Goal: Task Accomplishment & Management: Use online tool/utility

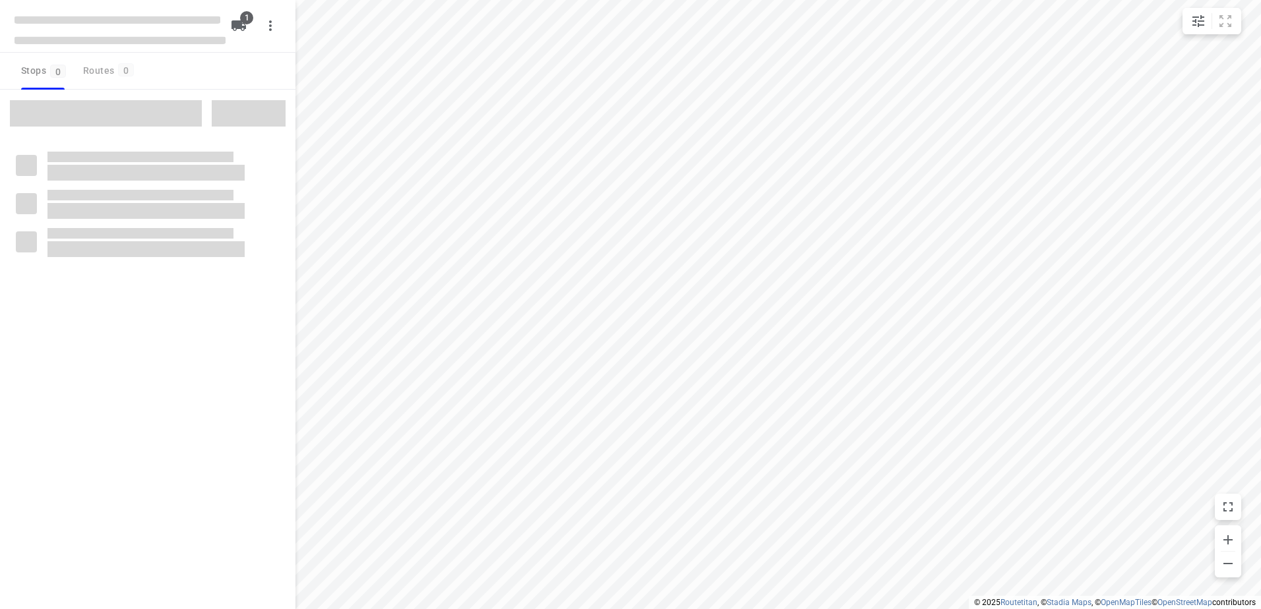
type input "distance"
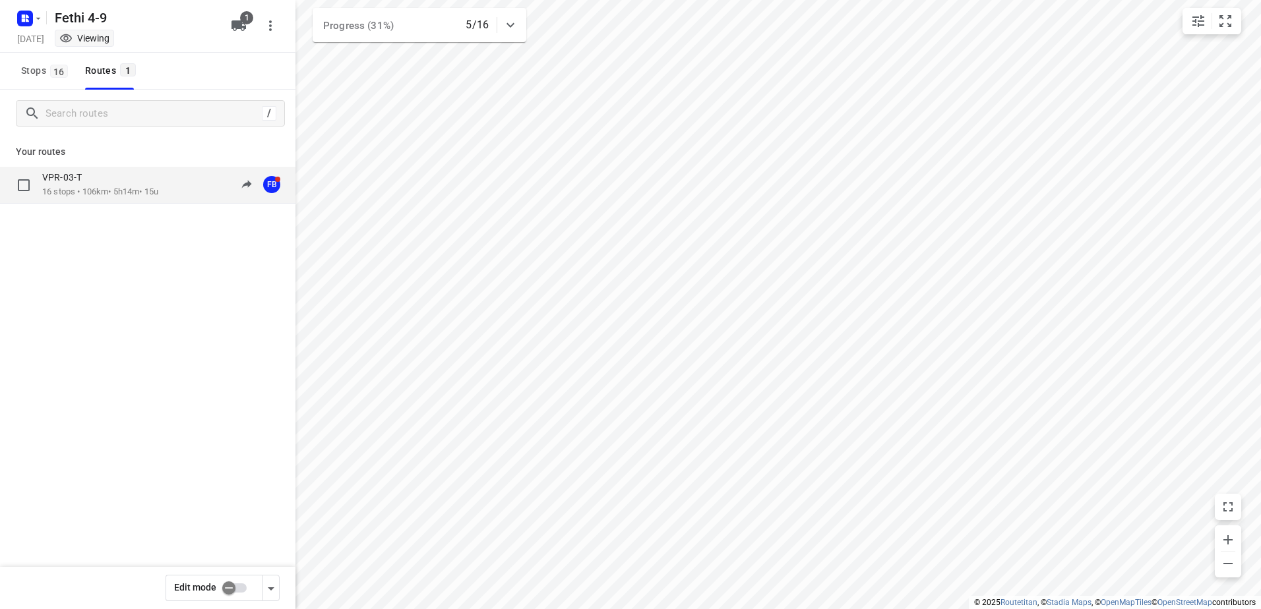
click at [88, 191] on p "16 stops • 106km • 5h14m • 15u" at bounding box center [100, 192] width 116 height 13
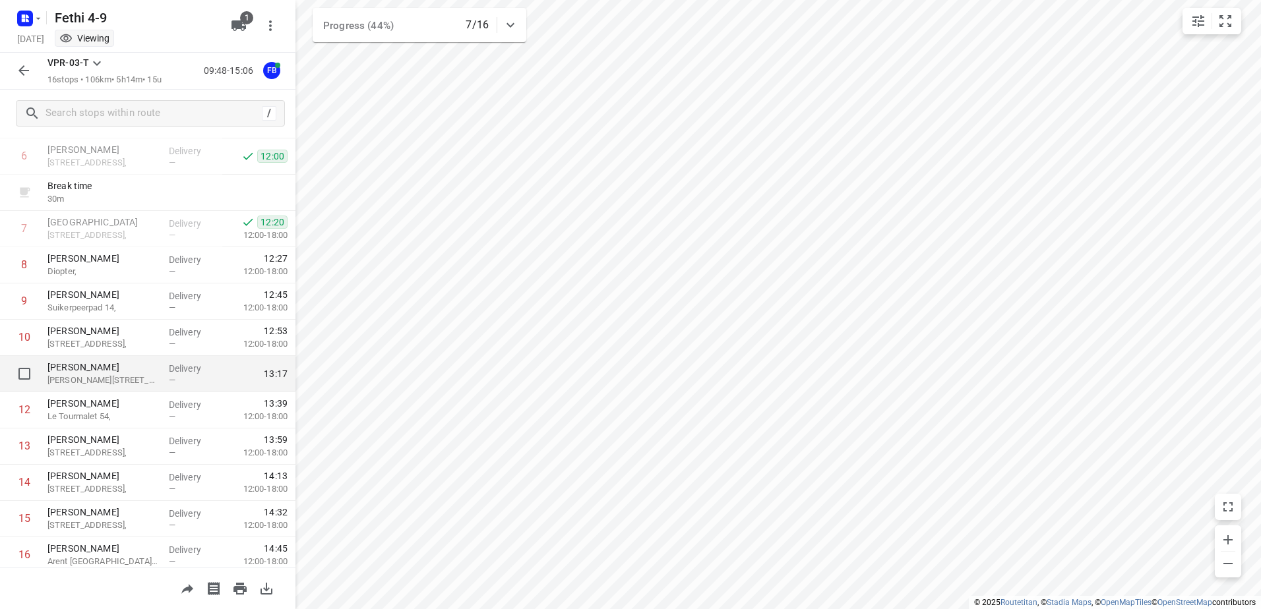
scroll to position [264, 0]
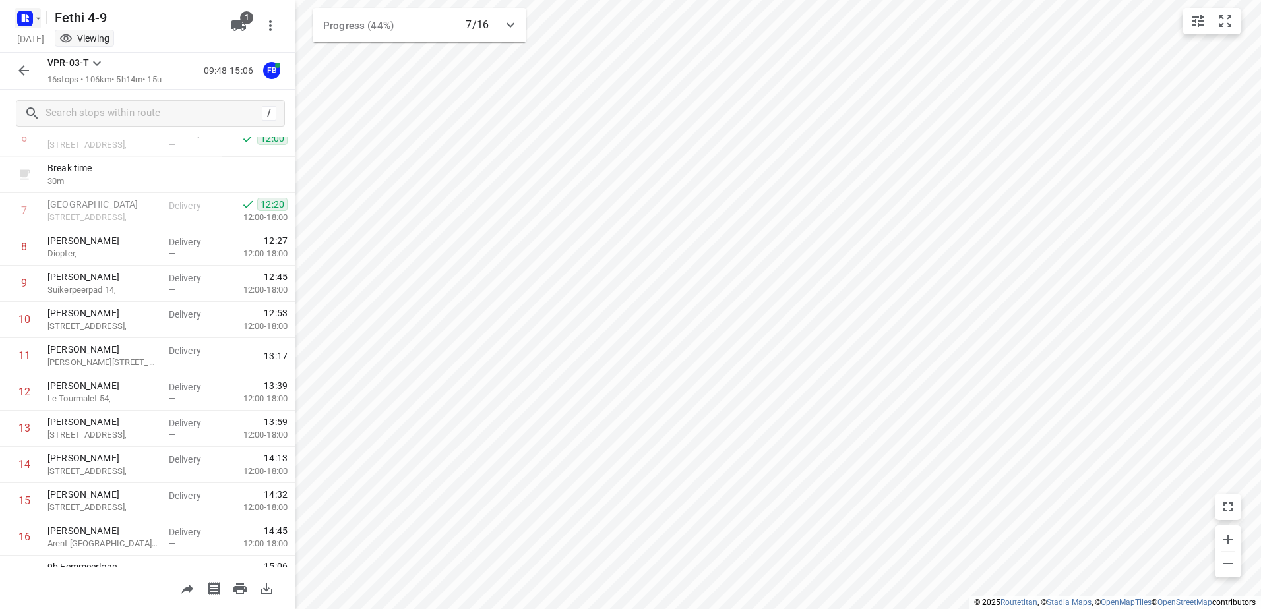
click at [41, 14] on icon "button" at bounding box center [38, 18] width 11 height 11
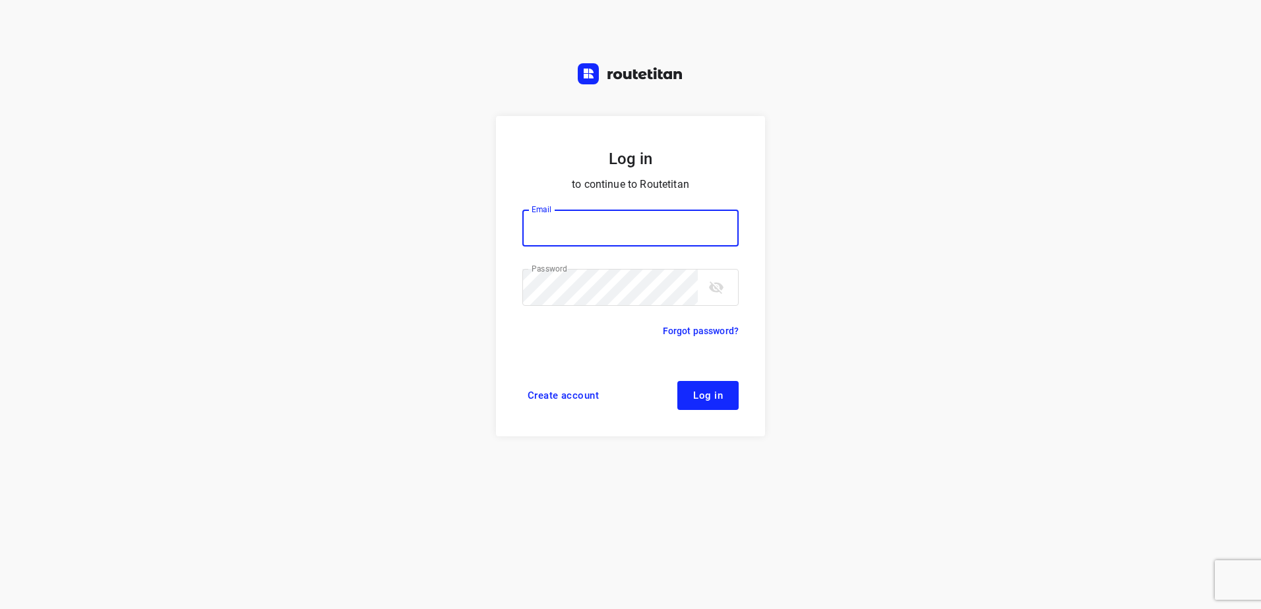
type input "horeca@kaddour.nl"
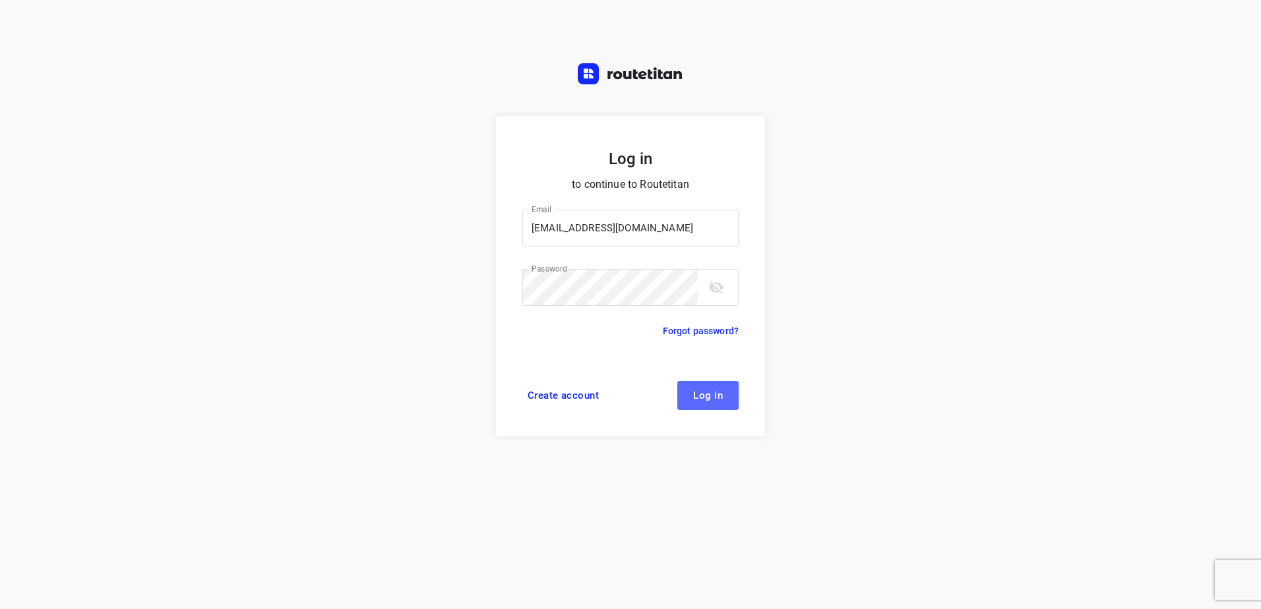
click at [700, 388] on button "Log in" at bounding box center [707, 395] width 61 height 29
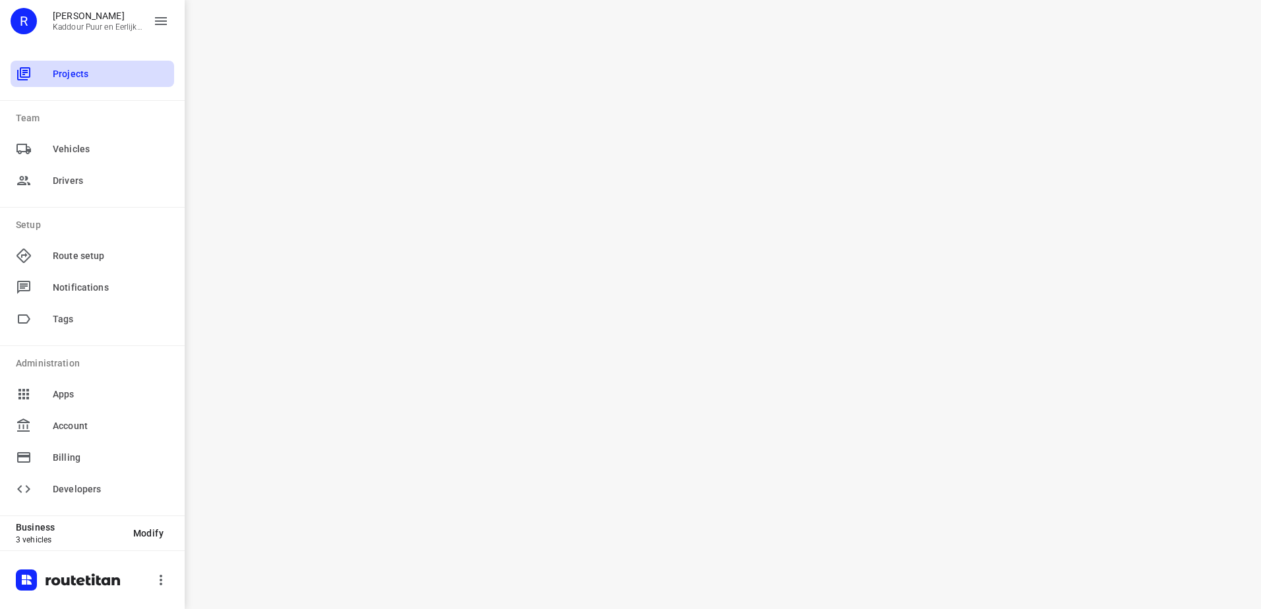
click at [82, 71] on span "Projects" at bounding box center [111, 74] width 116 height 14
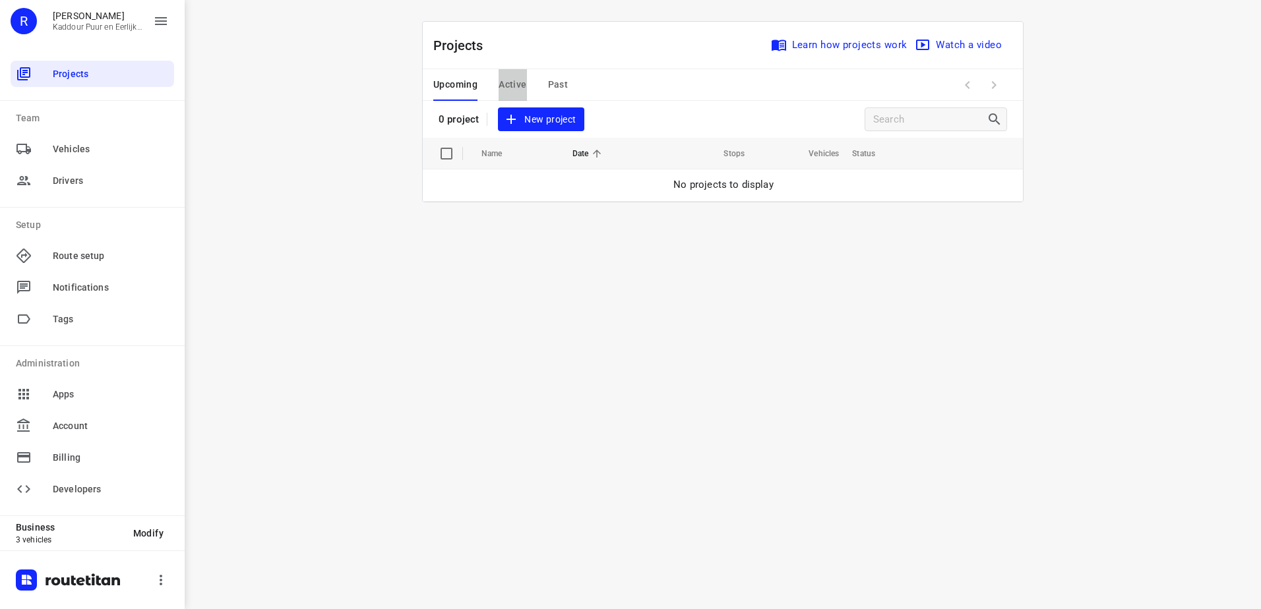
click at [514, 86] on span "Active" at bounding box center [513, 84] width 28 height 16
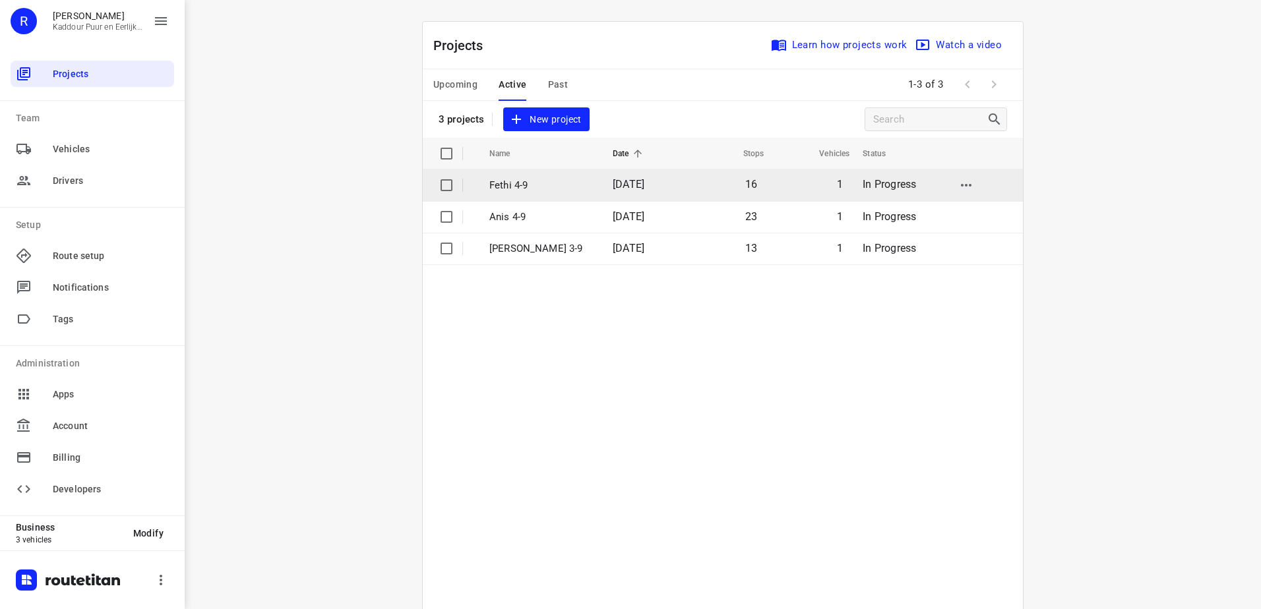
click at [508, 187] on p "Fethi 4-9" at bounding box center [541, 185] width 104 height 15
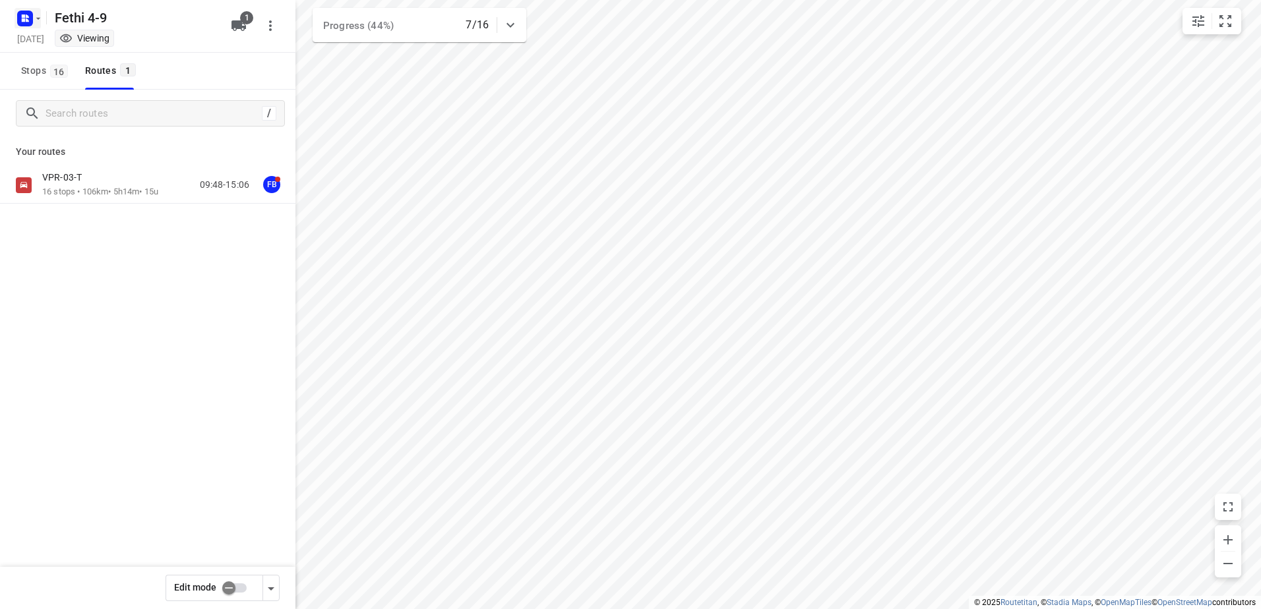
click at [38, 19] on icon "button" at bounding box center [38, 18] width 11 height 11
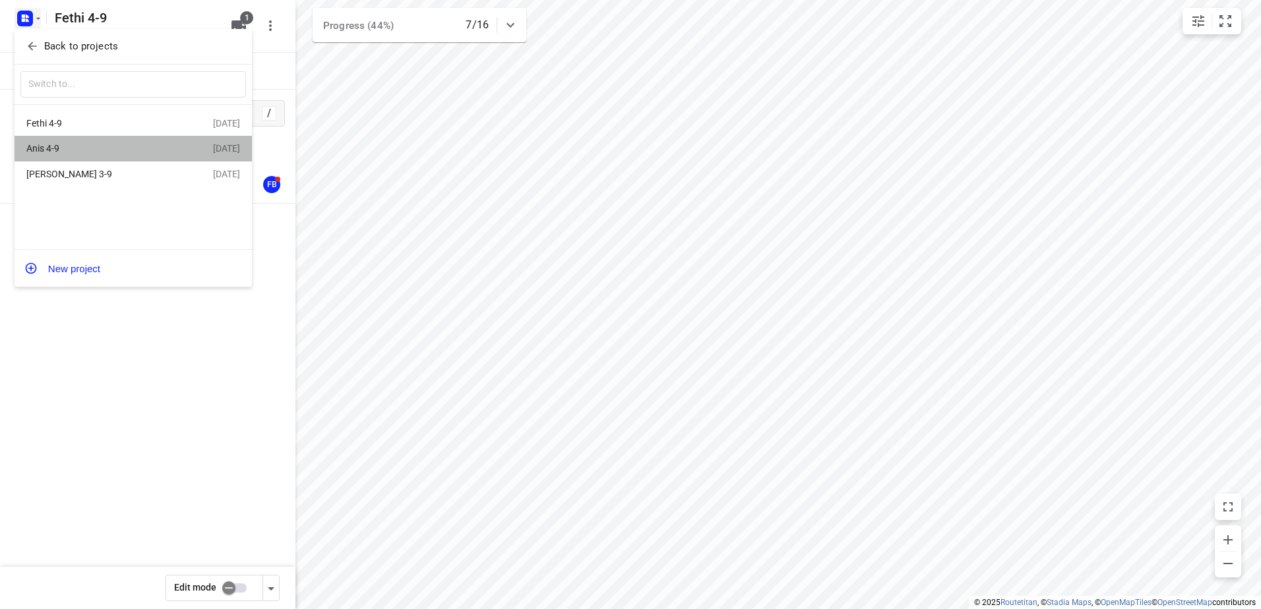
click at [61, 151] on div "Anis 4-9" at bounding box center [102, 148] width 152 height 11
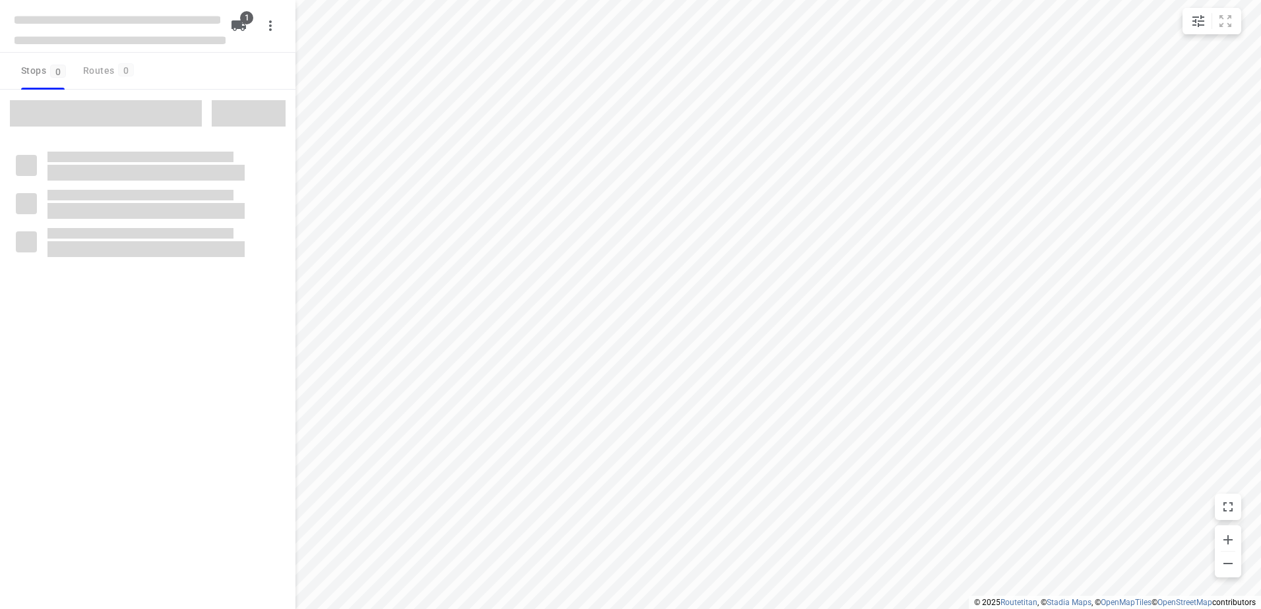
type input "distance"
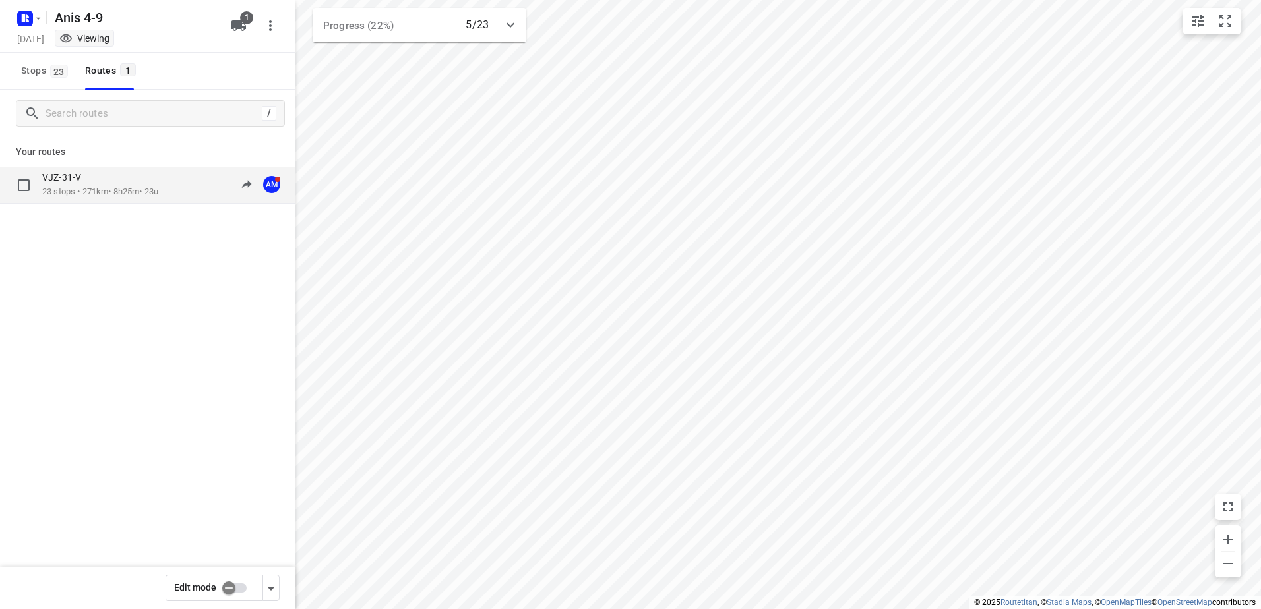
click at [80, 189] on p "23 stops • 271km • 8h25m • 23u" at bounding box center [100, 192] width 116 height 13
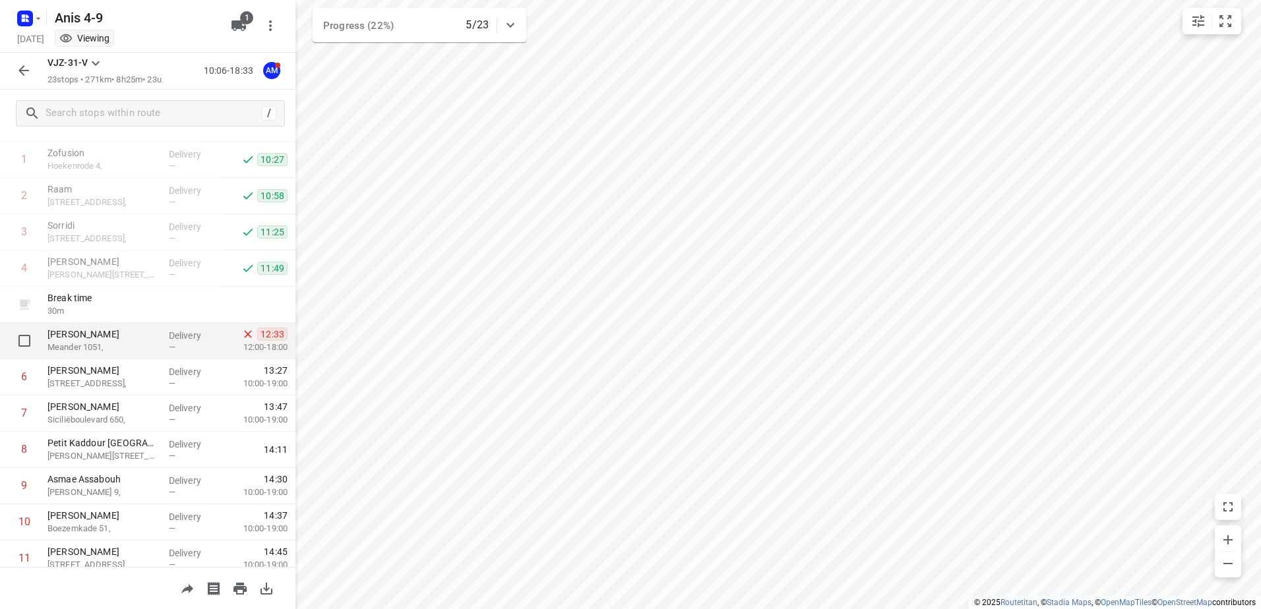
scroll to position [132, 0]
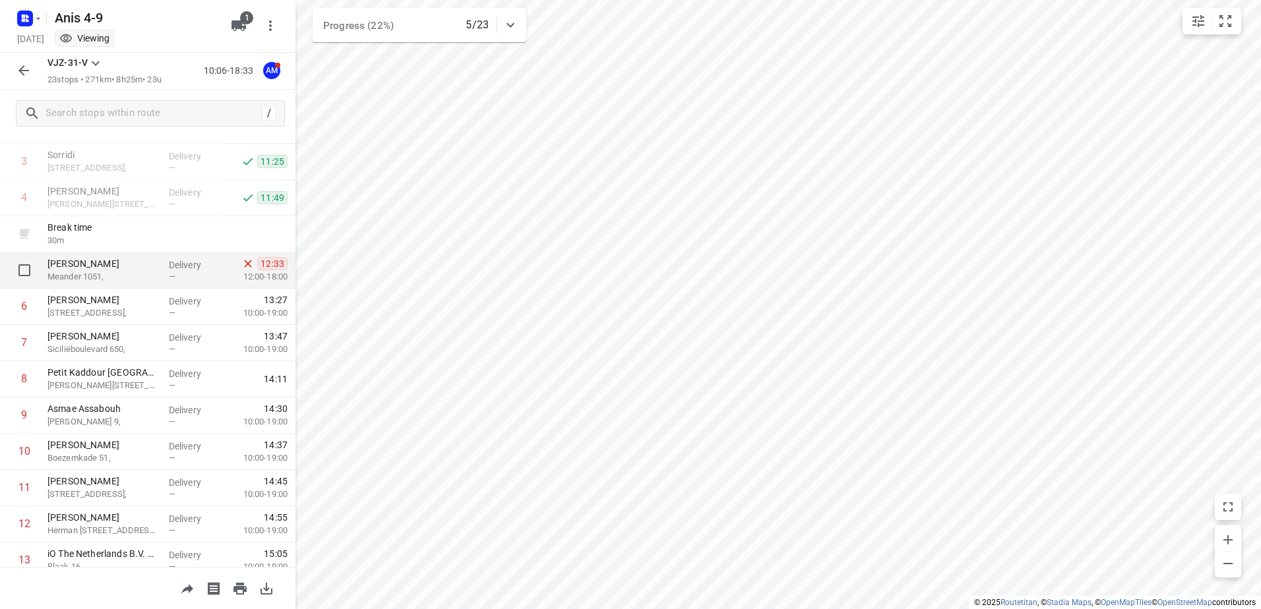
click at [73, 268] on p "[PERSON_NAME]" at bounding box center [102, 263] width 111 height 13
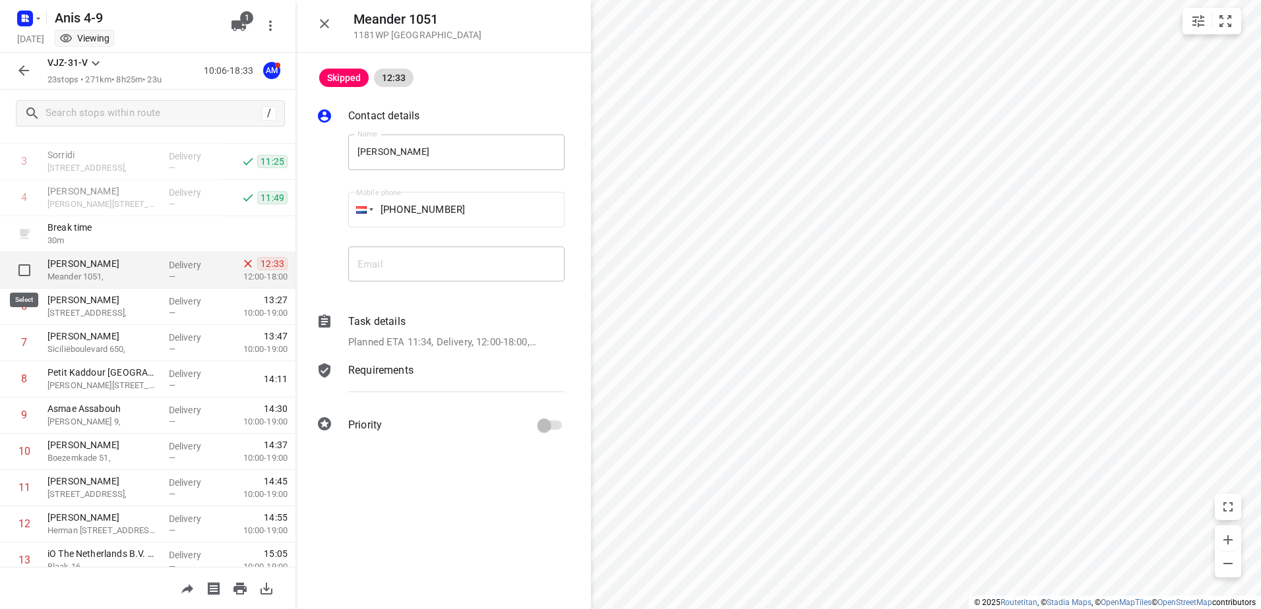
click at [27, 270] on input "checkbox" at bounding box center [24, 270] width 26 height 26
checkbox input "true"
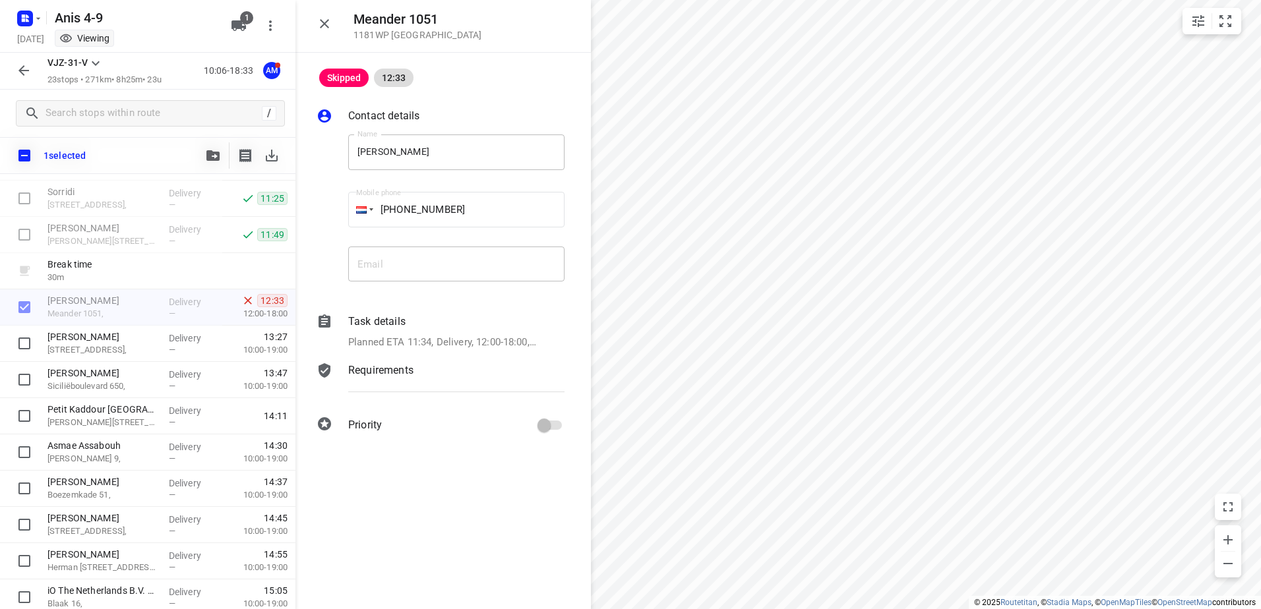
click at [24, 67] on icon "button" at bounding box center [23, 70] width 11 height 11
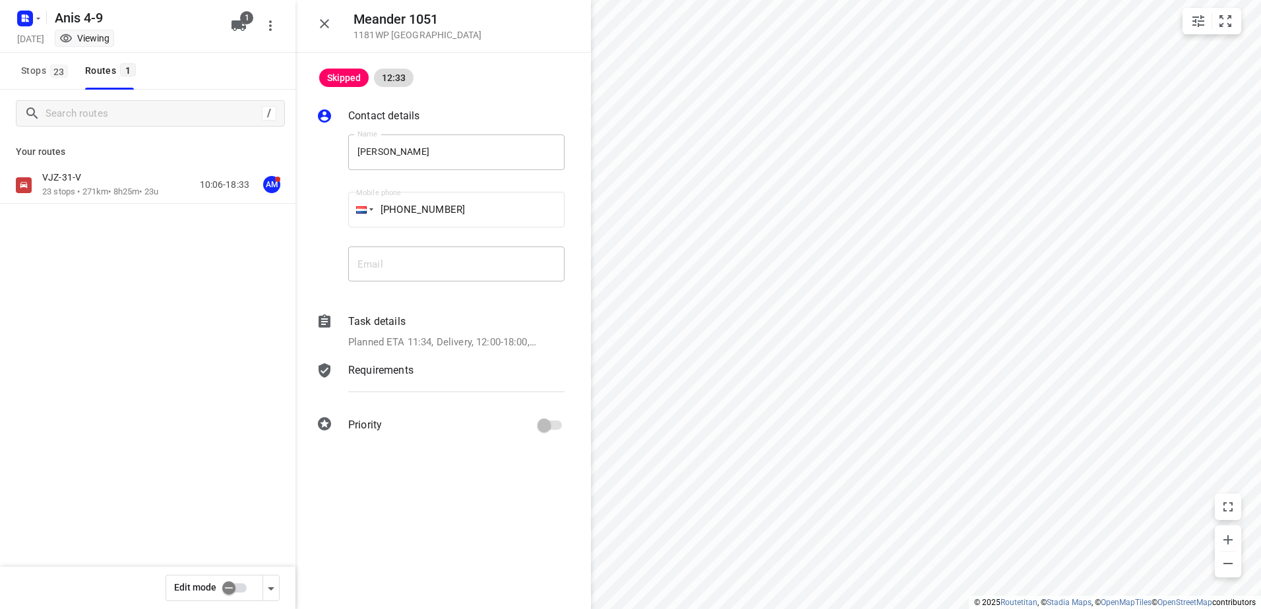
click at [238, 586] on input "checkbox" at bounding box center [228, 588] width 75 height 25
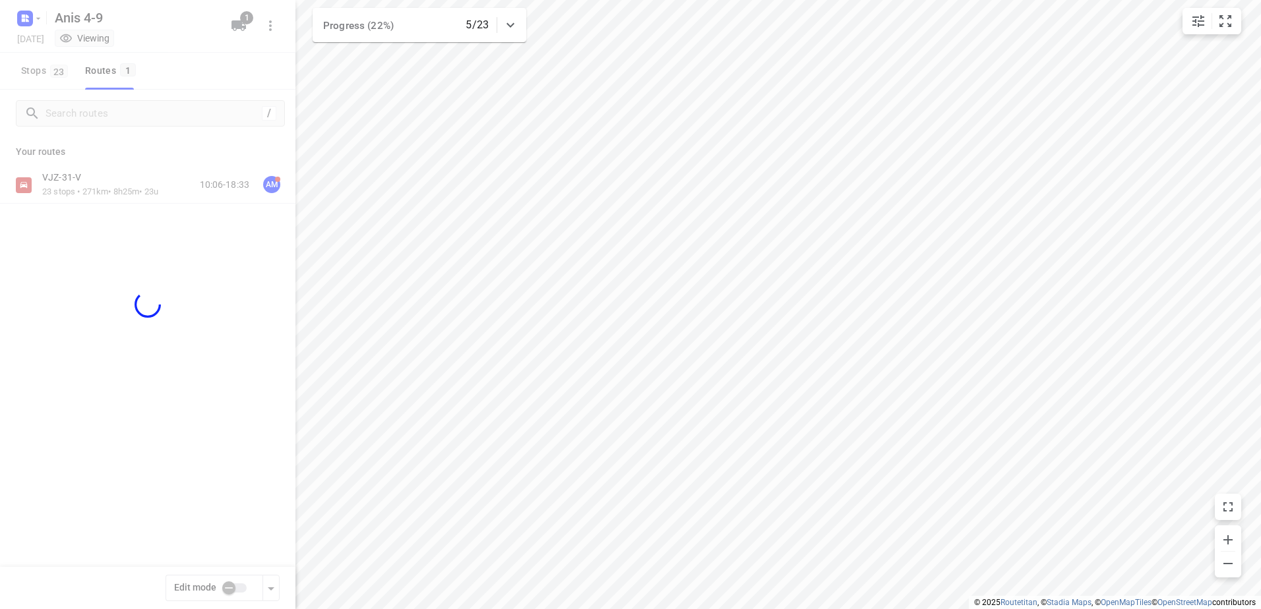
checkbox input "true"
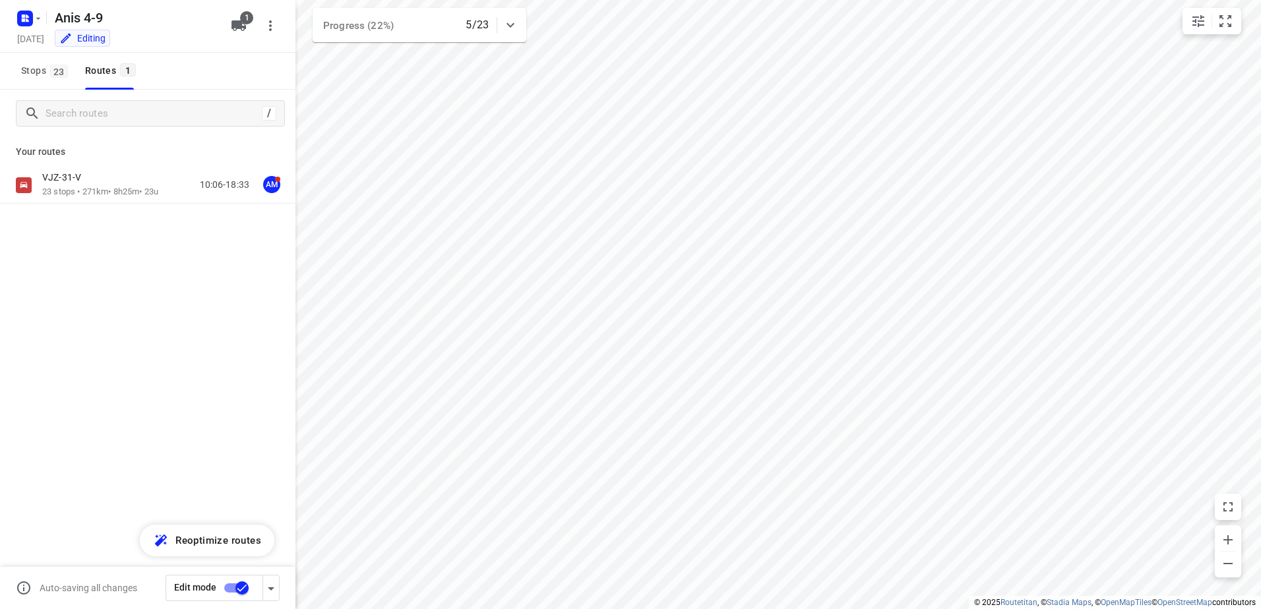
click at [80, 186] on p "23 stops • 271km • 8h25m • 23u" at bounding box center [100, 192] width 116 height 13
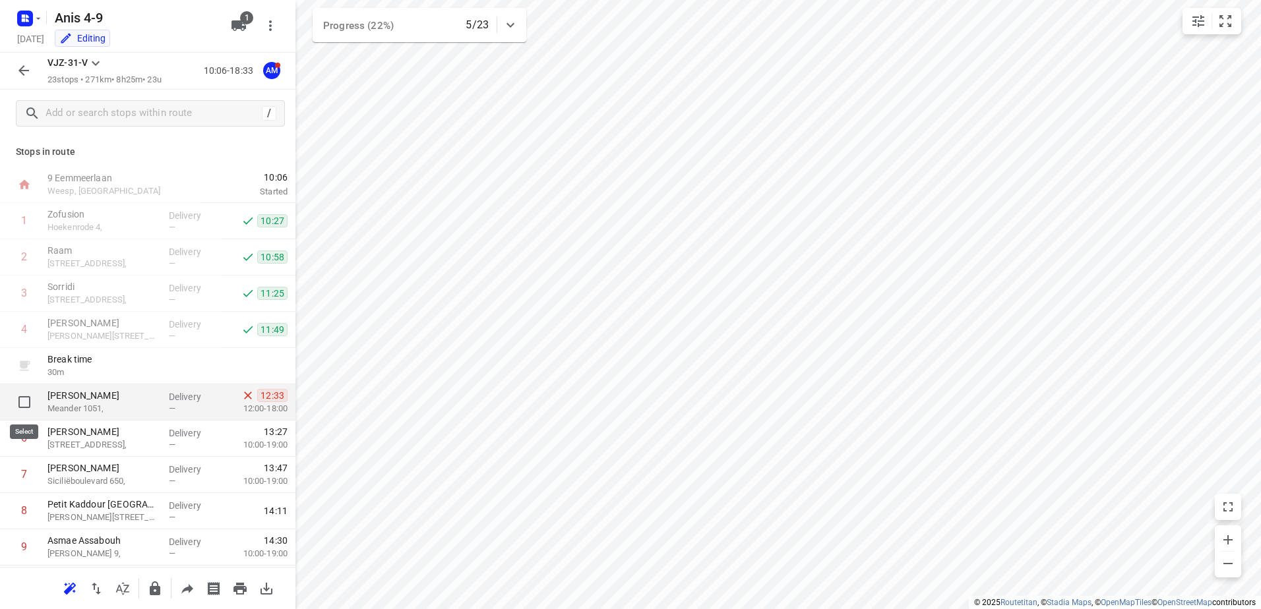
click at [25, 405] on input "checkbox" at bounding box center [24, 402] width 26 height 26
checkbox input "true"
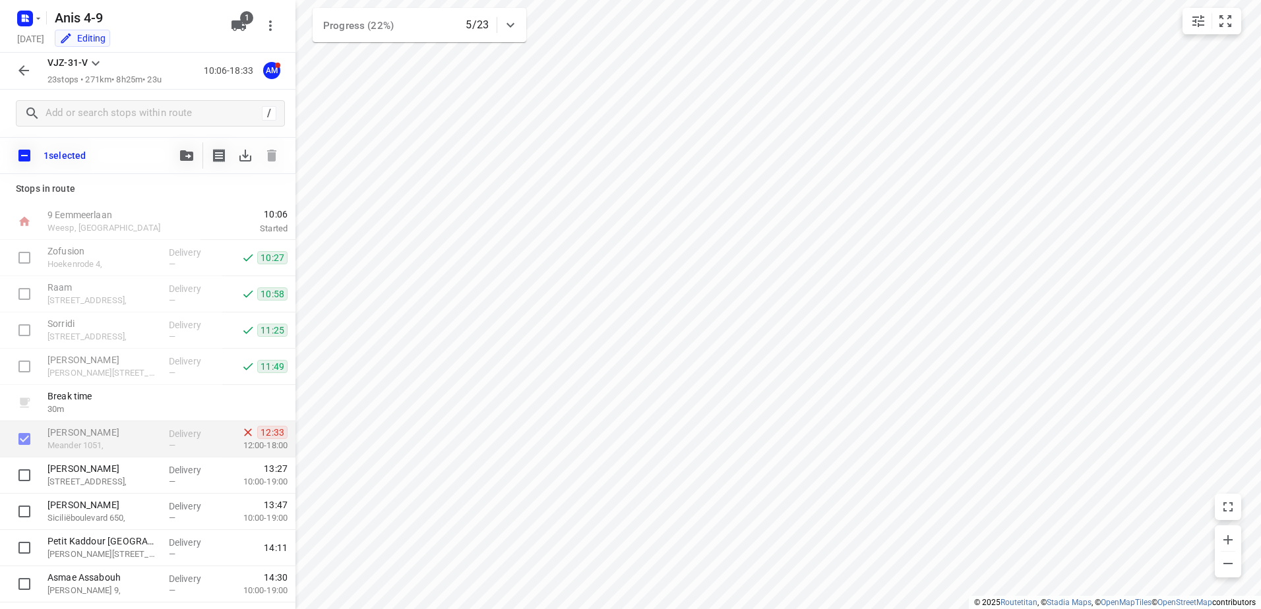
click at [21, 72] on icon "button" at bounding box center [23, 70] width 11 height 11
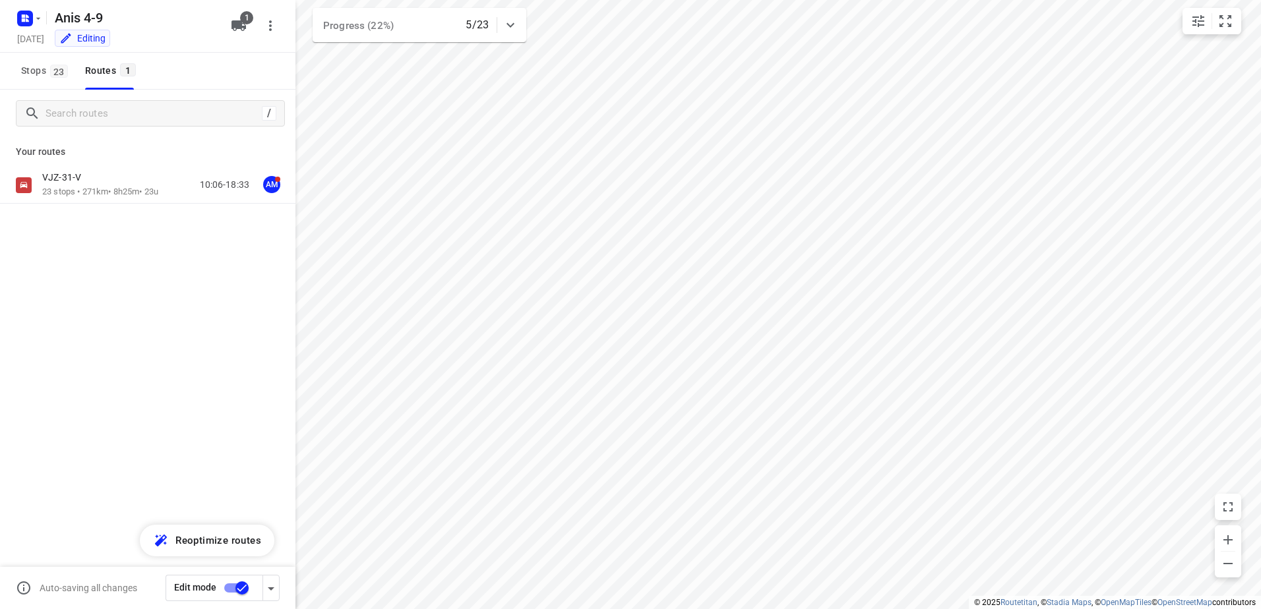
click at [229, 588] on input "checkbox" at bounding box center [241, 588] width 75 height 25
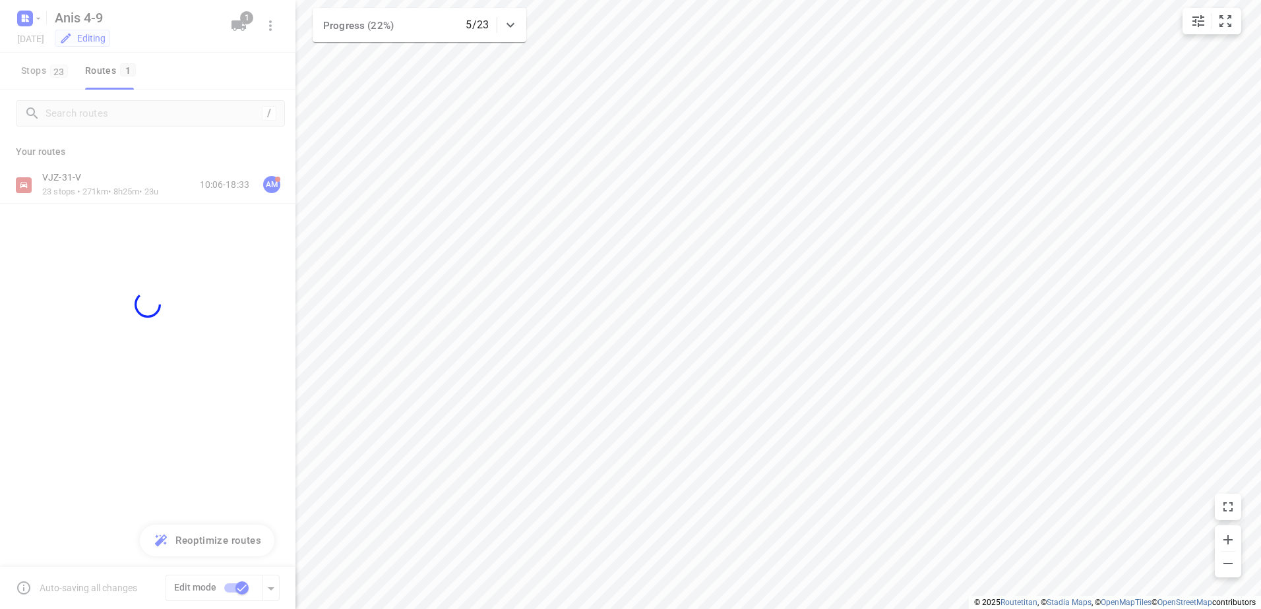
checkbox input "false"
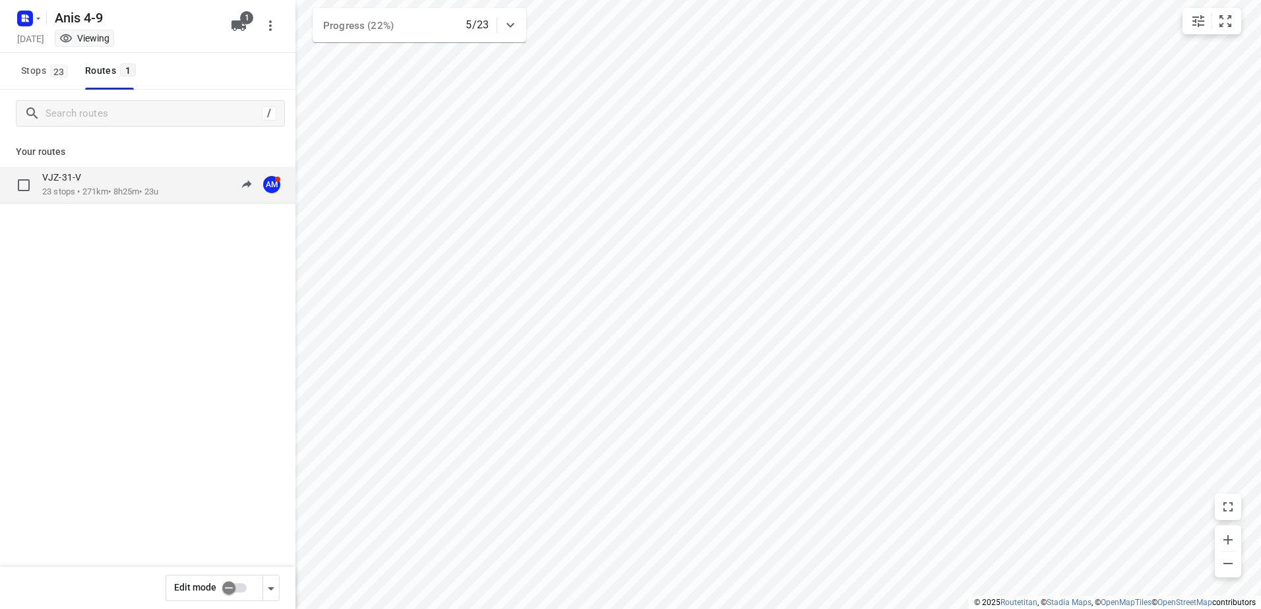
click at [78, 196] on p "23 stops • 271km • 8h25m • 23u" at bounding box center [100, 192] width 116 height 13
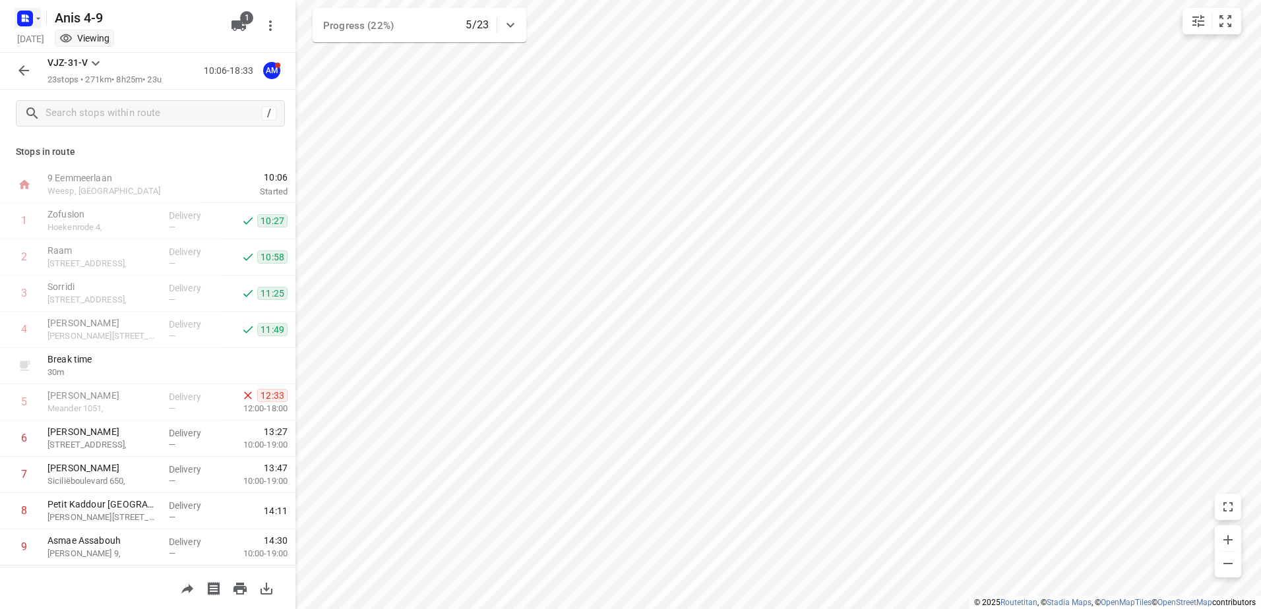
click at [38, 16] on icon "button" at bounding box center [38, 18] width 11 height 11
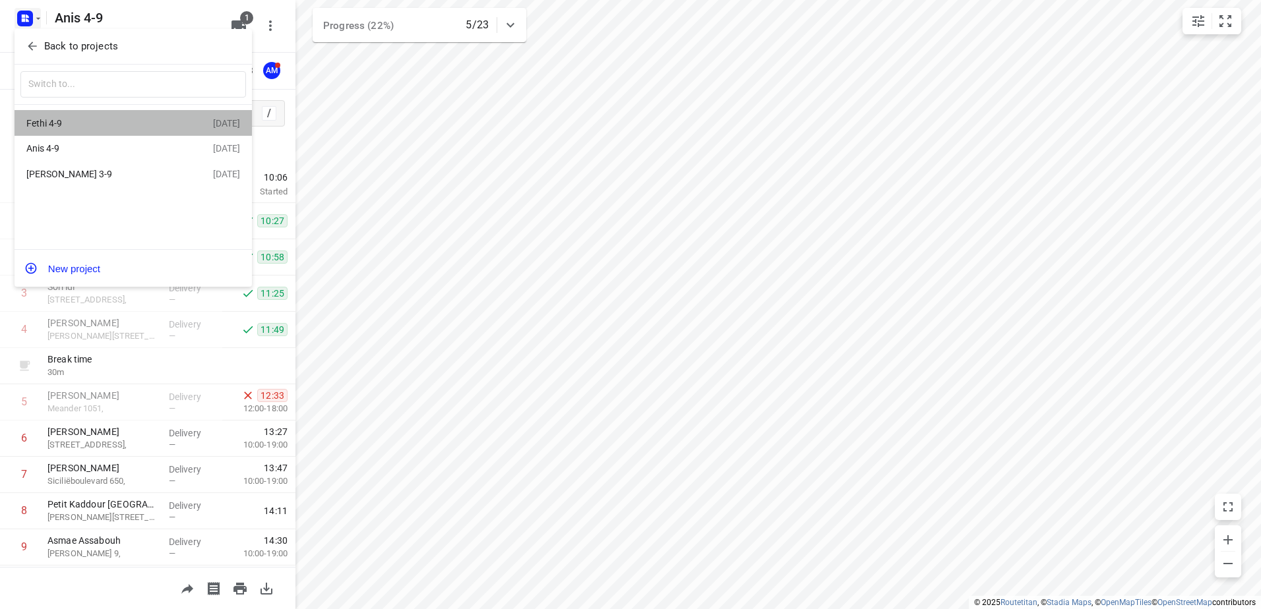
click at [55, 122] on div "Fethi 4-9" at bounding box center [102, 123] width 152 height 11
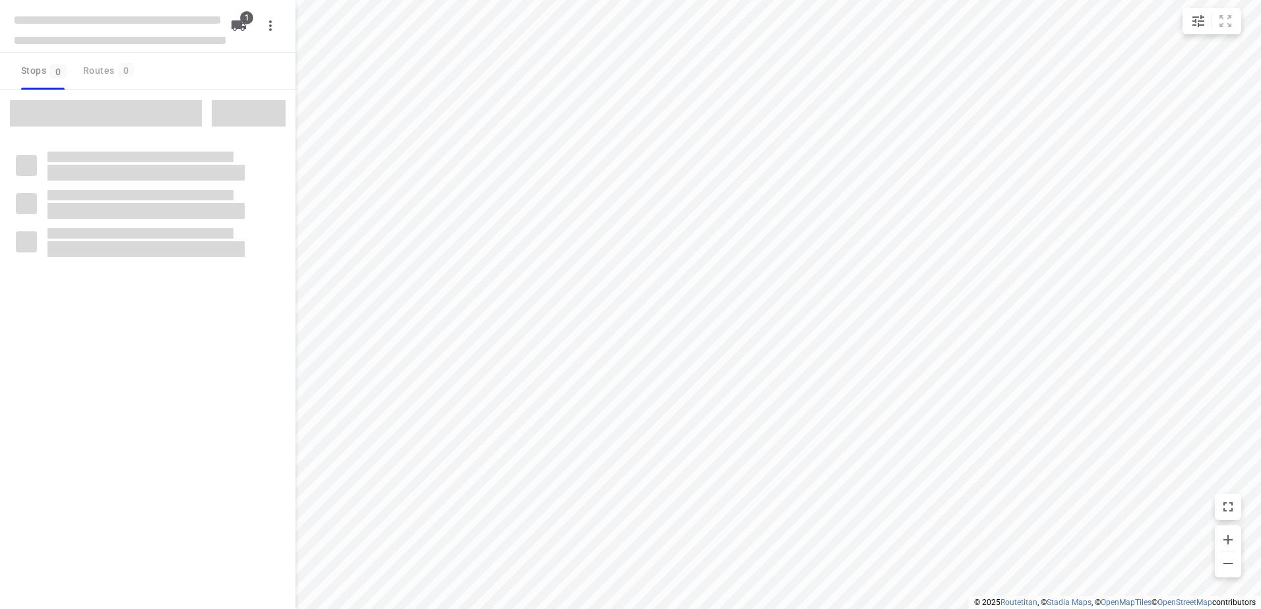
type input "distance"
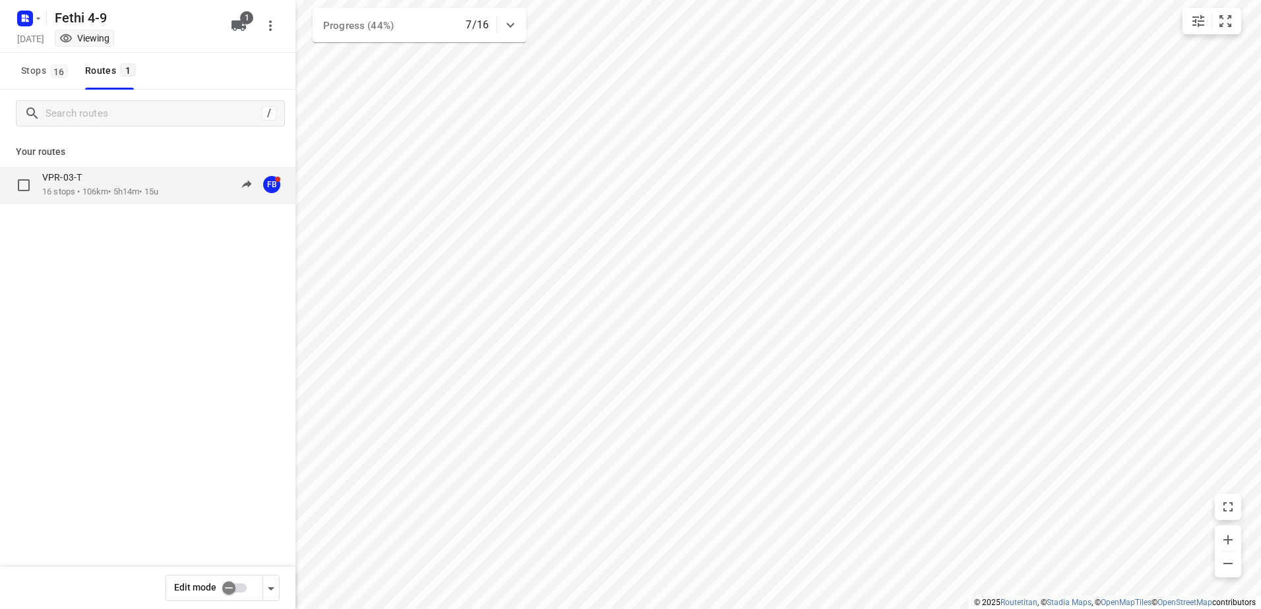
click at [74, 193] on p "16 stops • 106km • 5h14m • 15u" at bounding box center [100, 192] width 116 height 13
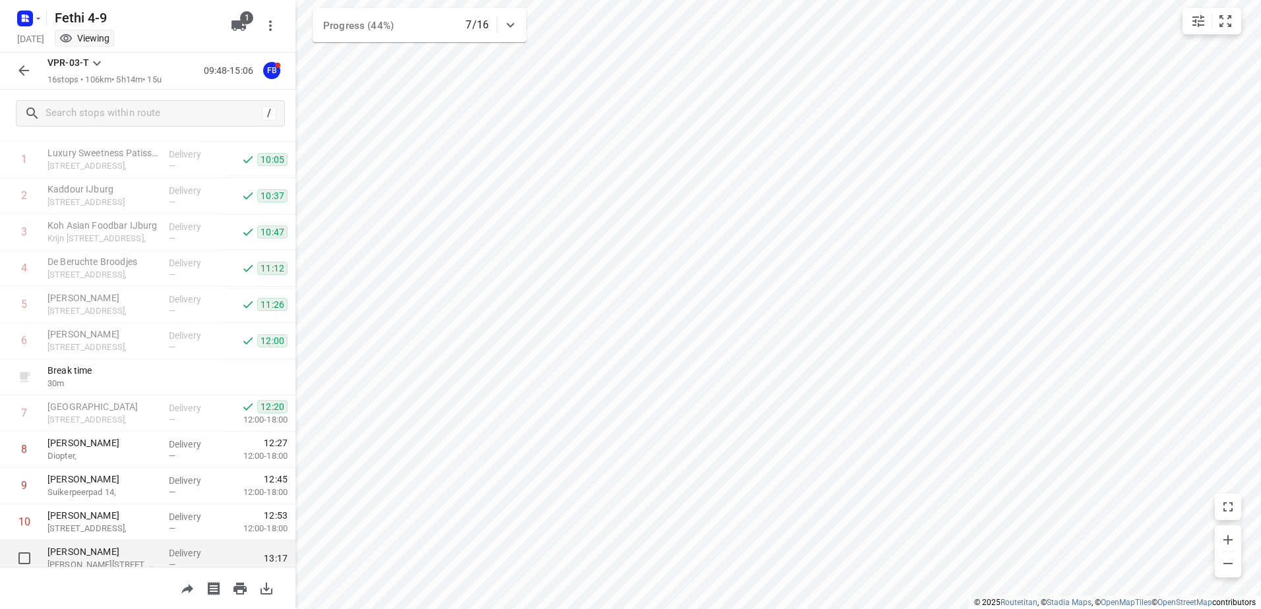
scroll to position [132, 0]
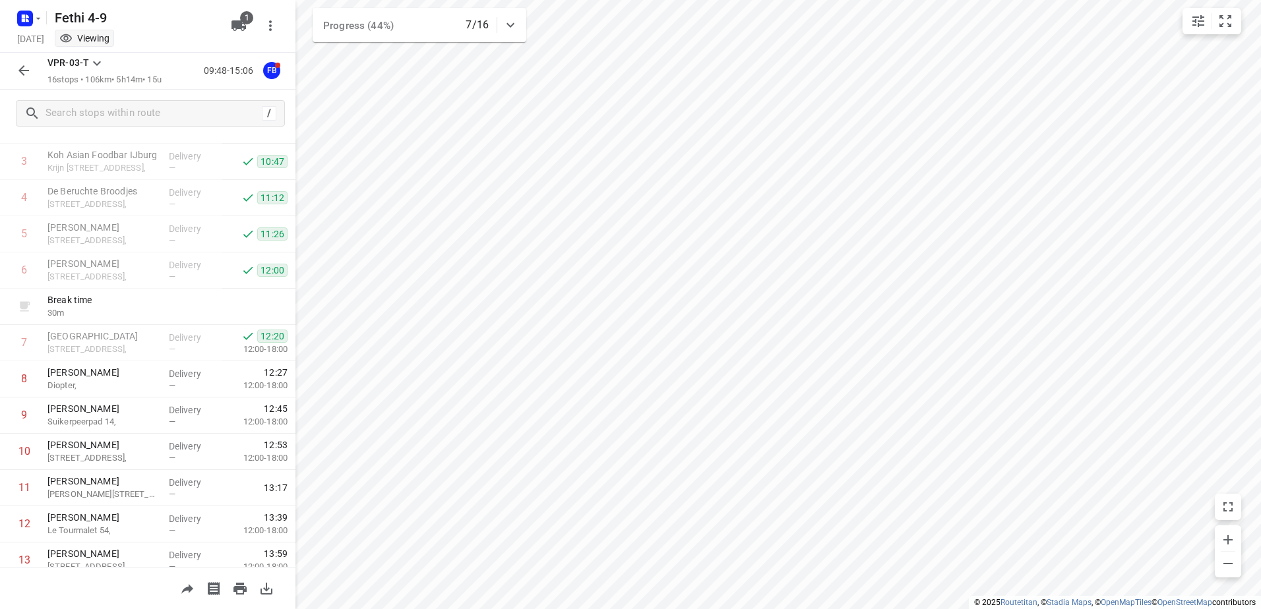
click at [20, 65] on icon "button" at bounding box center [24, 71] width 16 height 16
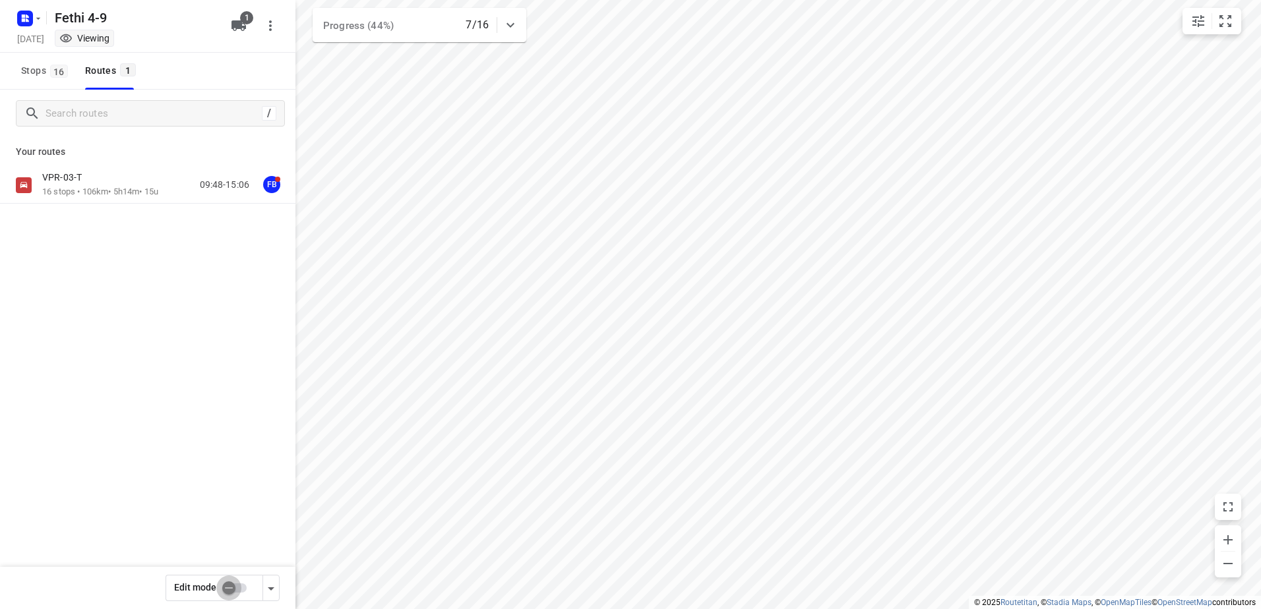
click at [237, 584] on input "checkbox" at bounding box center [228, 588] width 75 height 25
checkbox input "true"
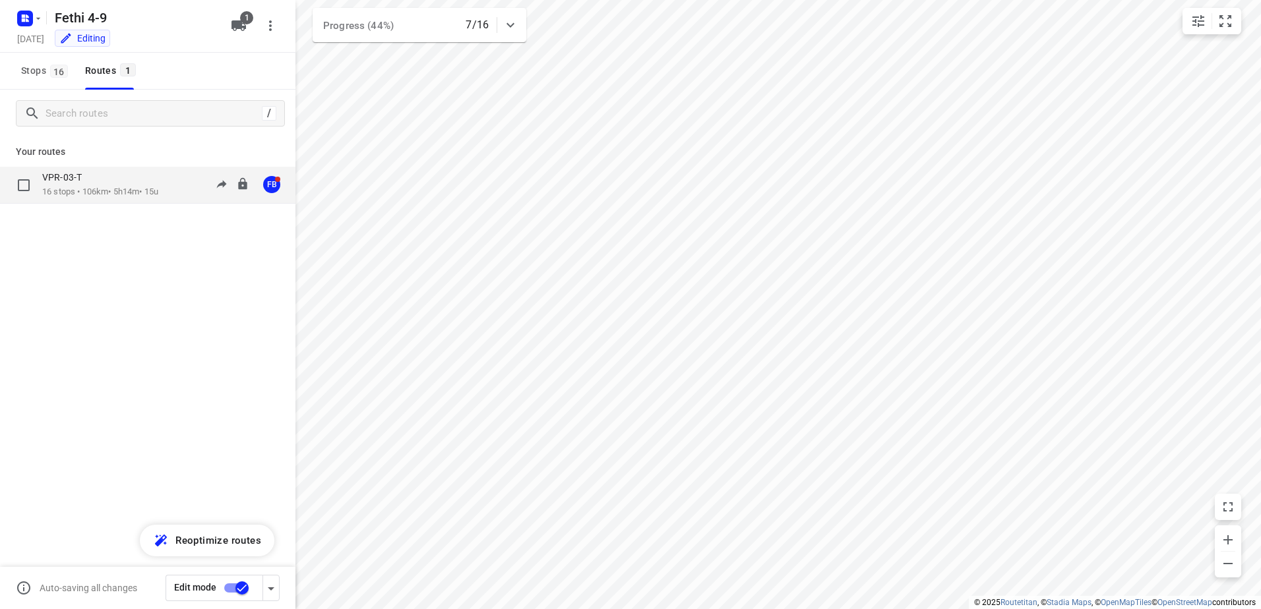
click at [71, 190] on p "16 stops • 106km • 5h14m • 15u" at bounding box center [100, 192] width 116 height 13
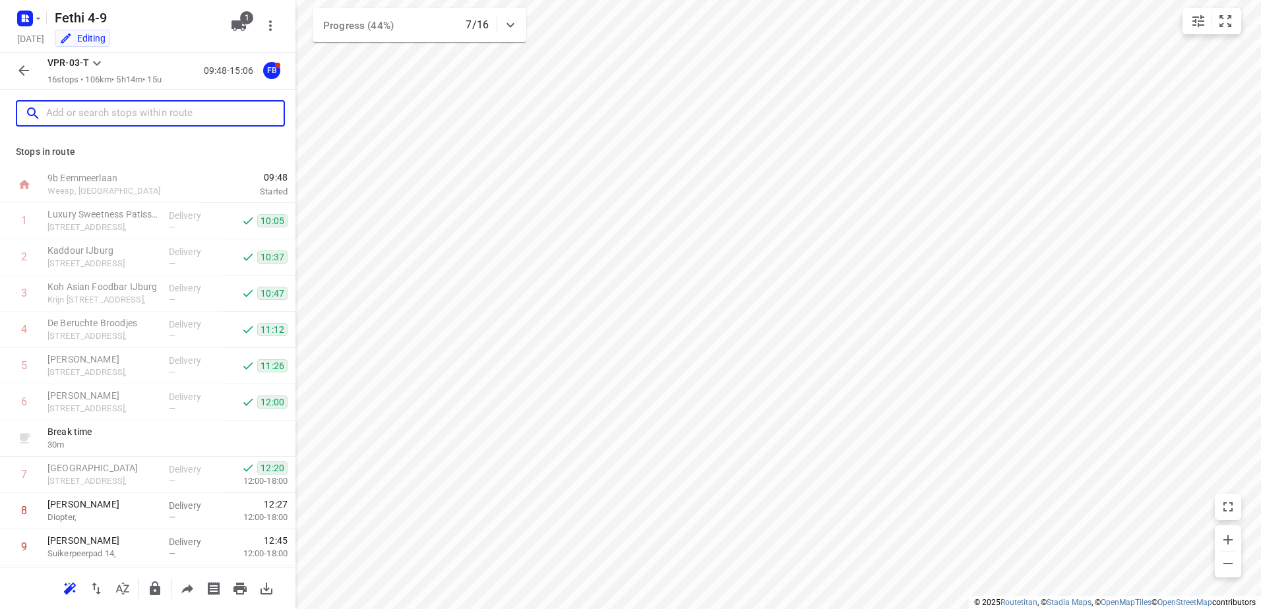
click at [107, 108] on input "text" at bounding box center [164, 114] width 237 height 20
paste input "Maria Nikolaeva Meander 1051"
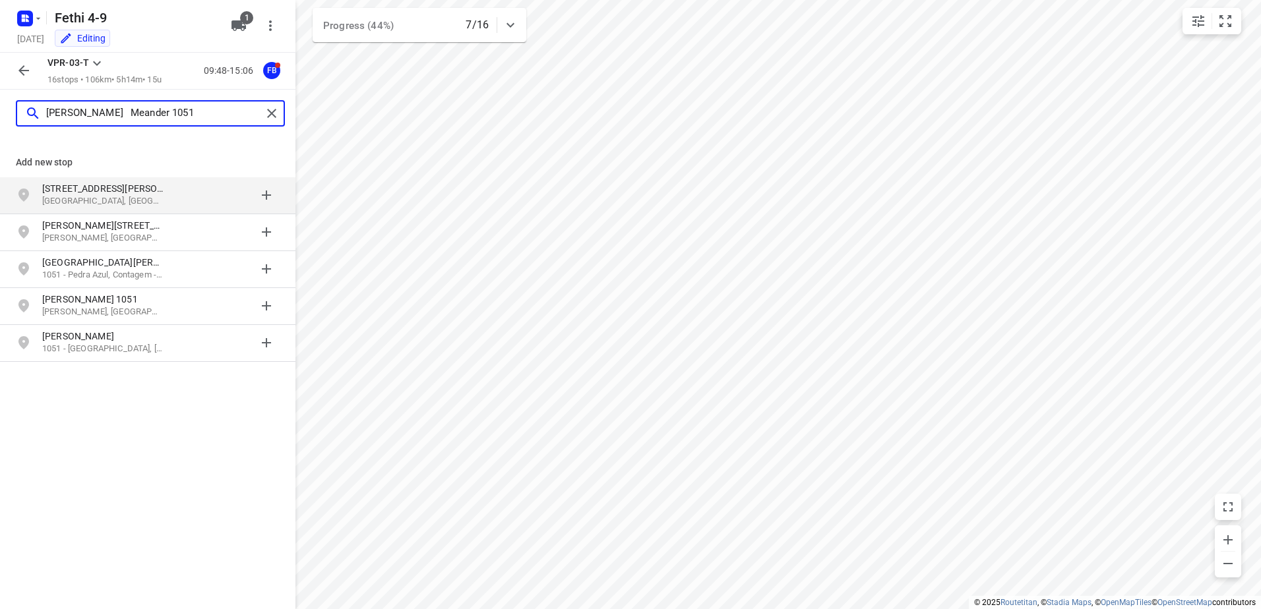
drag, startPoint x: 201, startPoint y: 111, endPoint x: 127, endPoint y: 111, distance: 74.5
click at [127, 111] on input "Maria Nikolaeva Meander 1051" at bounding box center [154, 114] width 216 height 20
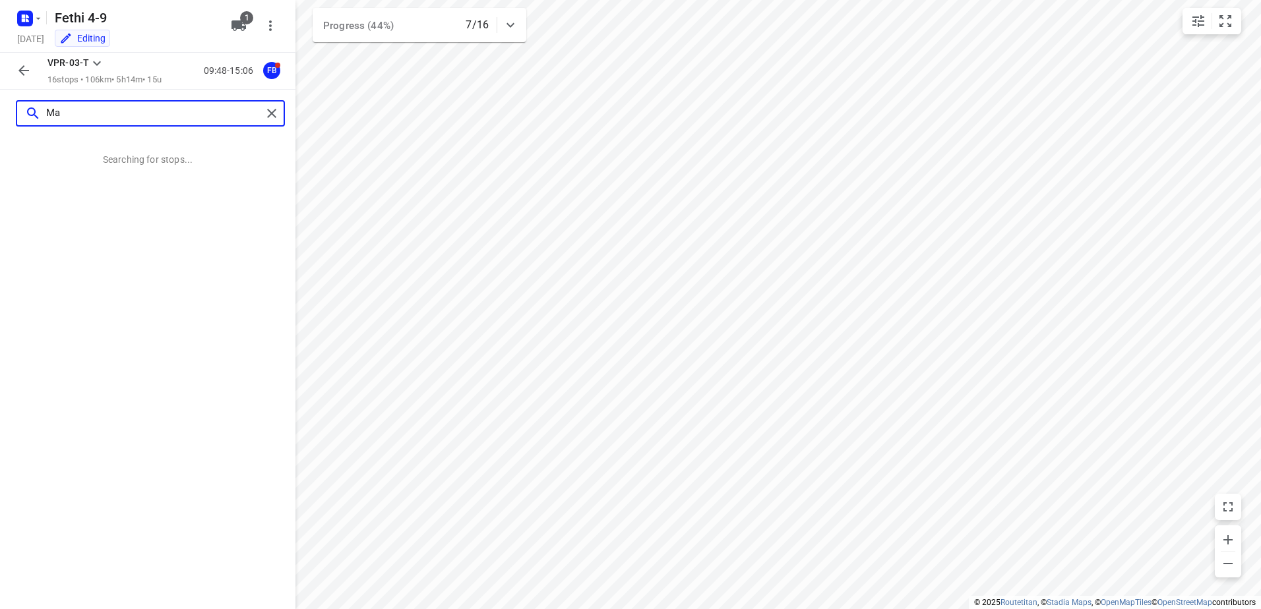
type input "M"
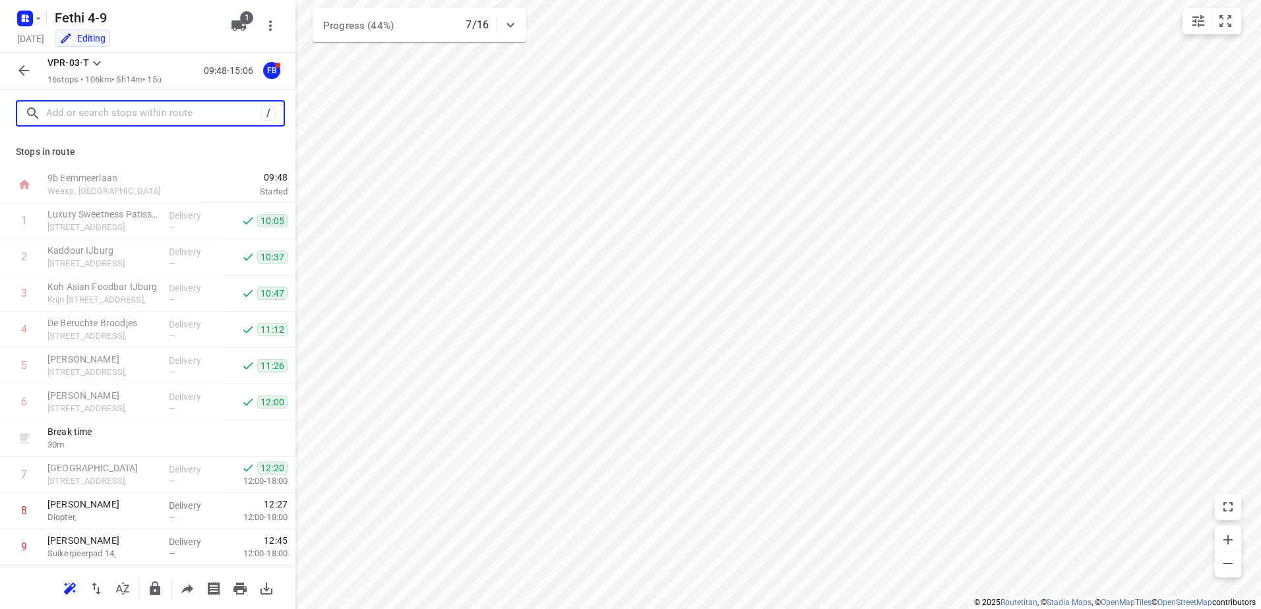
click at [145, 113] on input "text" at bounding box center [153, 114] width 215 height 20
paste input "Meander 1051 1181wp"
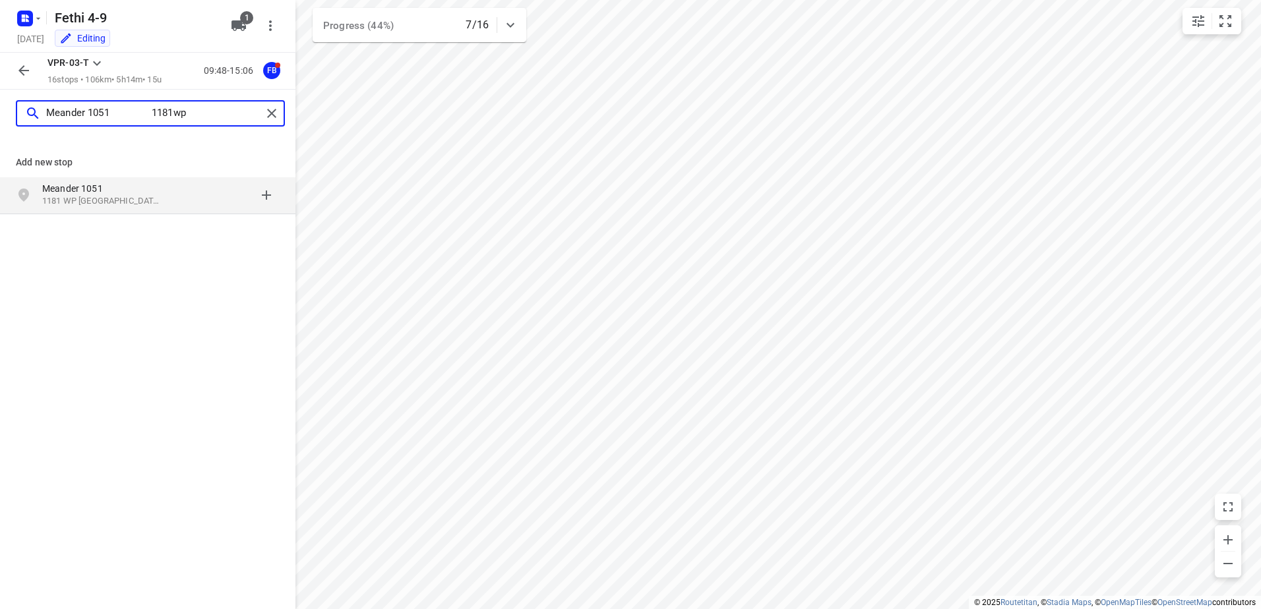
click at [148, 111] on input "Meander 1051 1181wp" at bounding box center [154, 114] width 216 height 20
click at [145, 111] on input "Meander 1051 1181wp" at bounding box center [154, 114] width 216 height 20
type input "Meander 1051 1181wp"
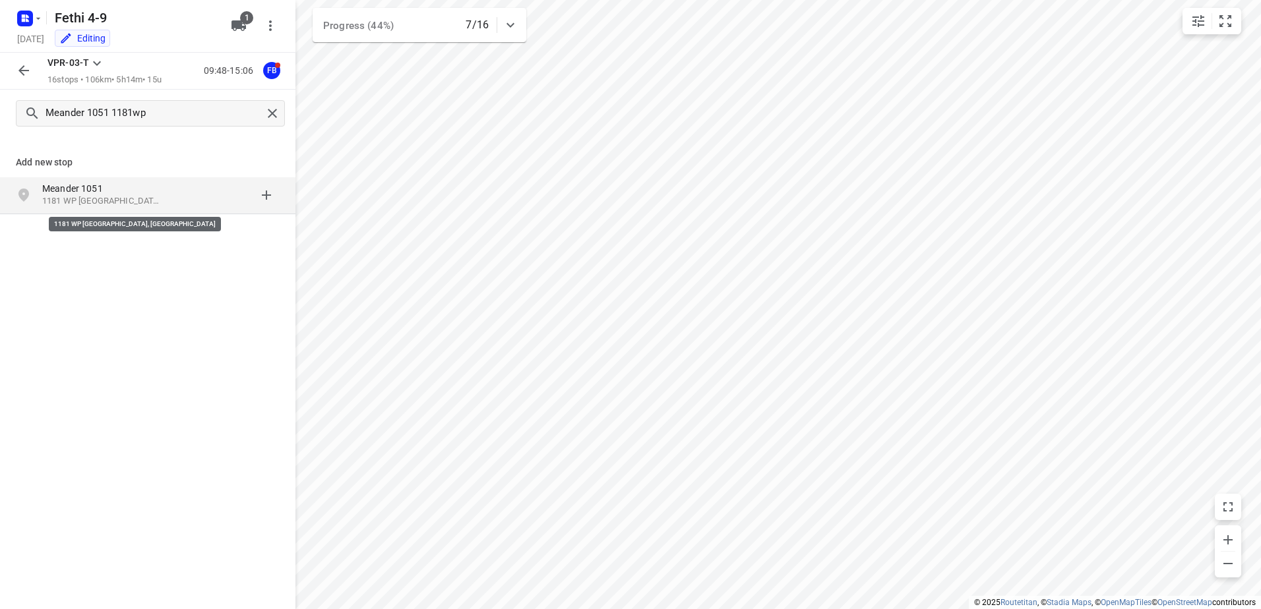
click at [107, 198] on p "1181 WP Amstelveen, Nederland" at bounding box center [102, 201] width 121 height 13
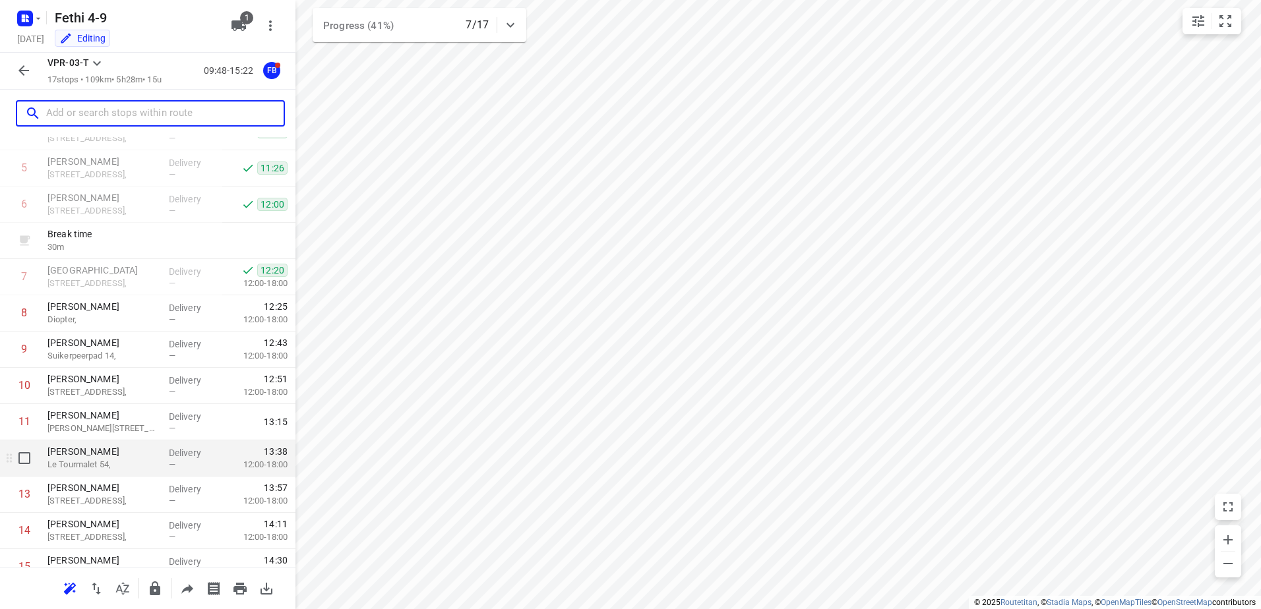
scroll to position [325, 0]
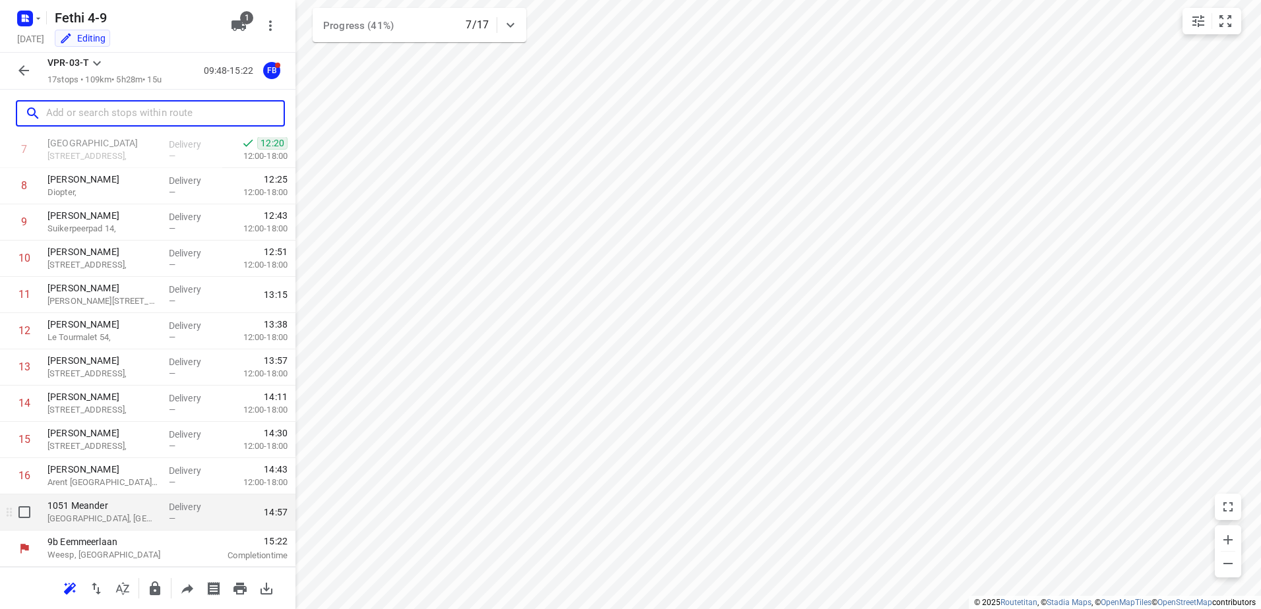
click at [94, 513] on p "Amstelveen, Netherlands" at bounding box center [102, 518] width 111 height 13
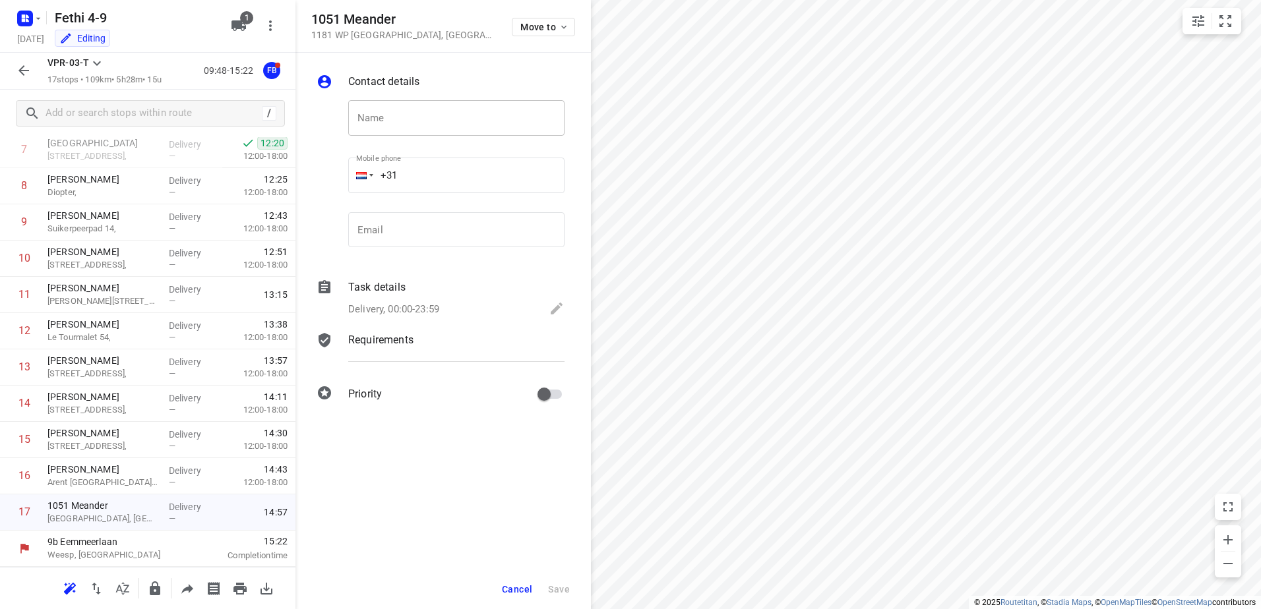
click at [417, 116] on input "text" at bounding box center [456, 118] width 216 height 36
paste input "[PERSON_NAME]"
type input "[PERSON_NAME]"
click at [438, 176] on input "+31" at bounding box center [456, 176] width 216 height 36
paste input "31629342624"
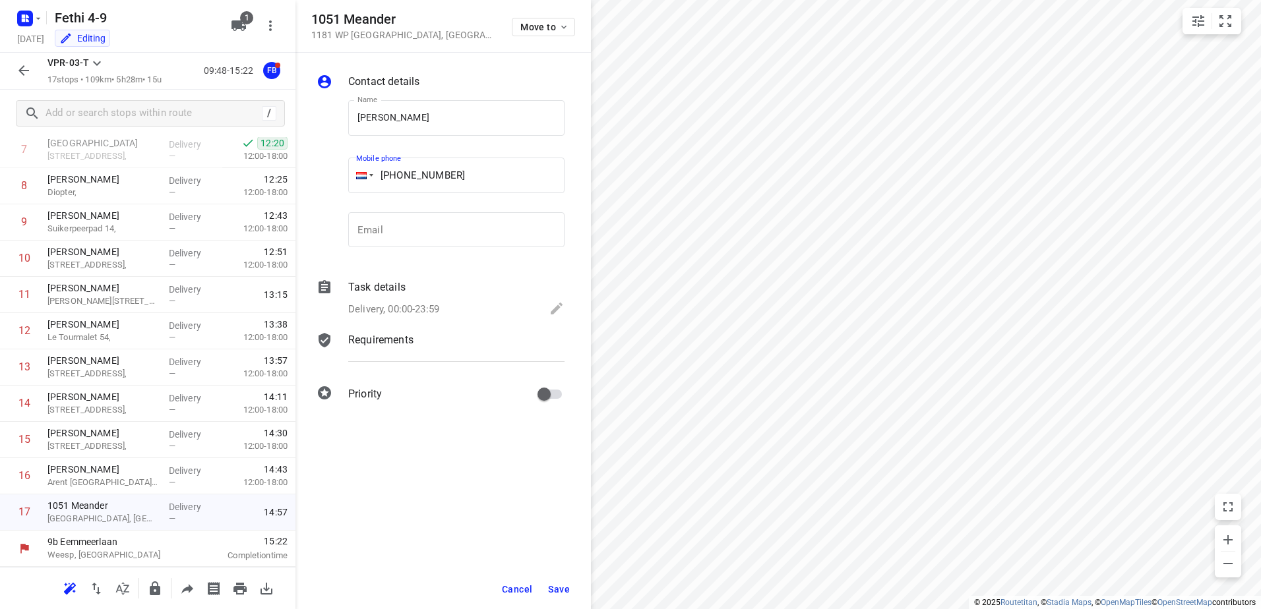
click at [411, 170] on input "+31 31629342624" at bounding box center [456, 176] width 216 height 36
type input "+31 629342624"
click at [557, 305] on icon at bounding box center [557, 309] width 16 height 16
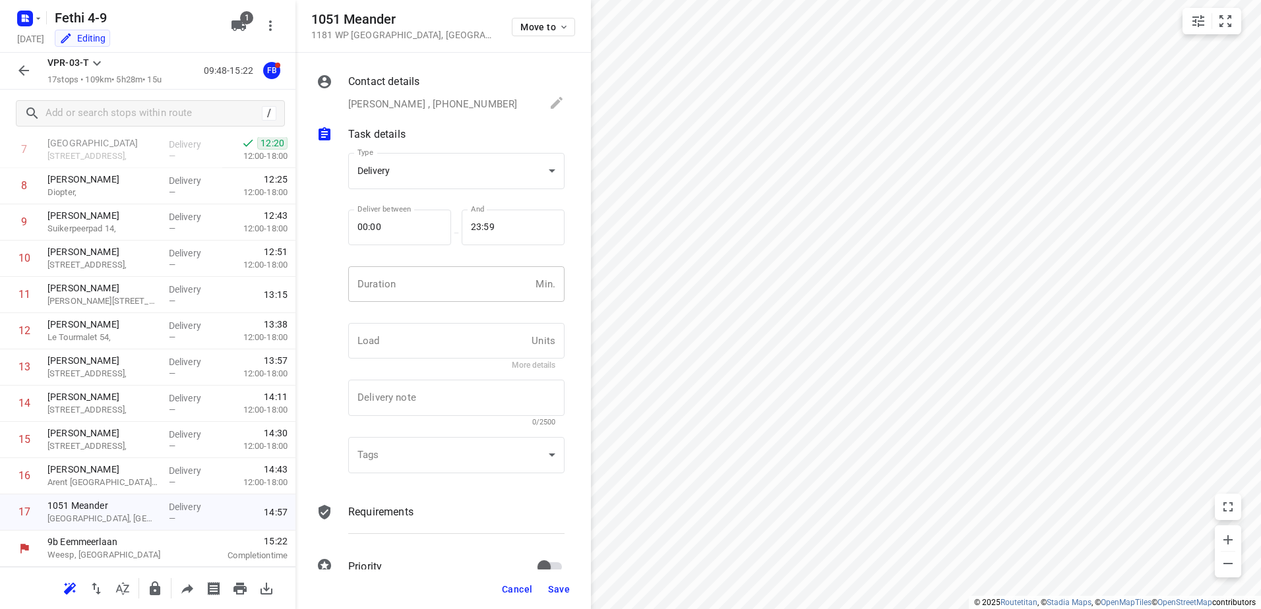
click at [434, 281] on input "number" at bounding box center [439, 284] width 182 height 36
type input "5"
click at [566, 590] on span "Save" at bounding box center [559, 589] width 22 height 11
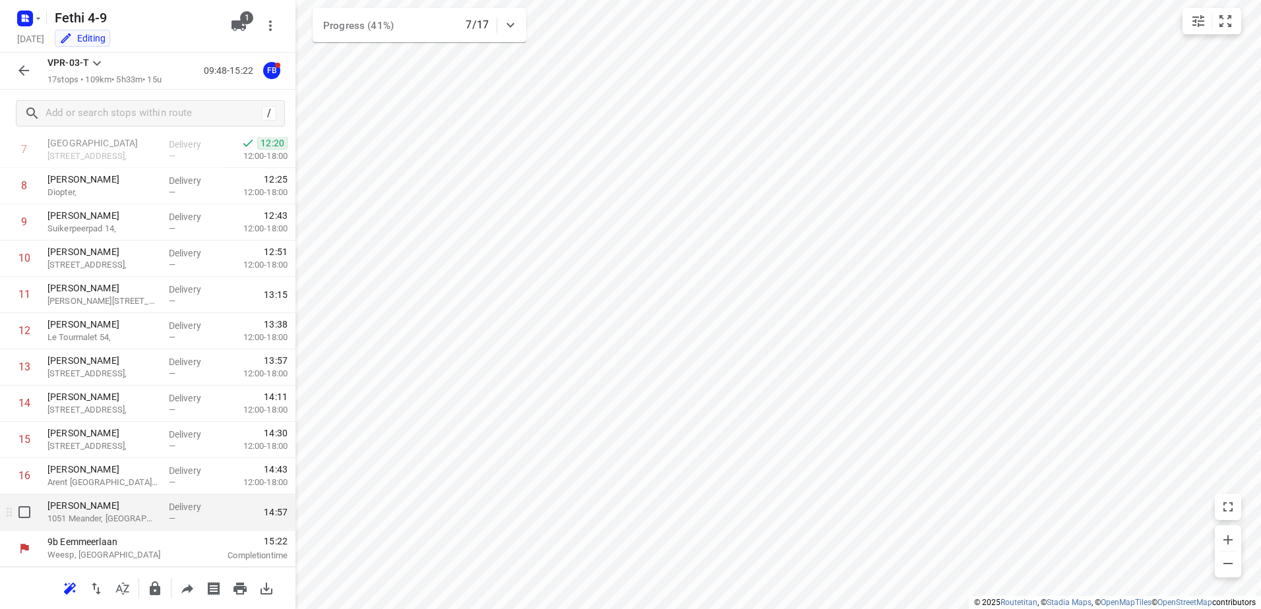
click at [111, 510] on p "[PERSON_NAME]" at bounding box center [102, 505] width 111 height 13
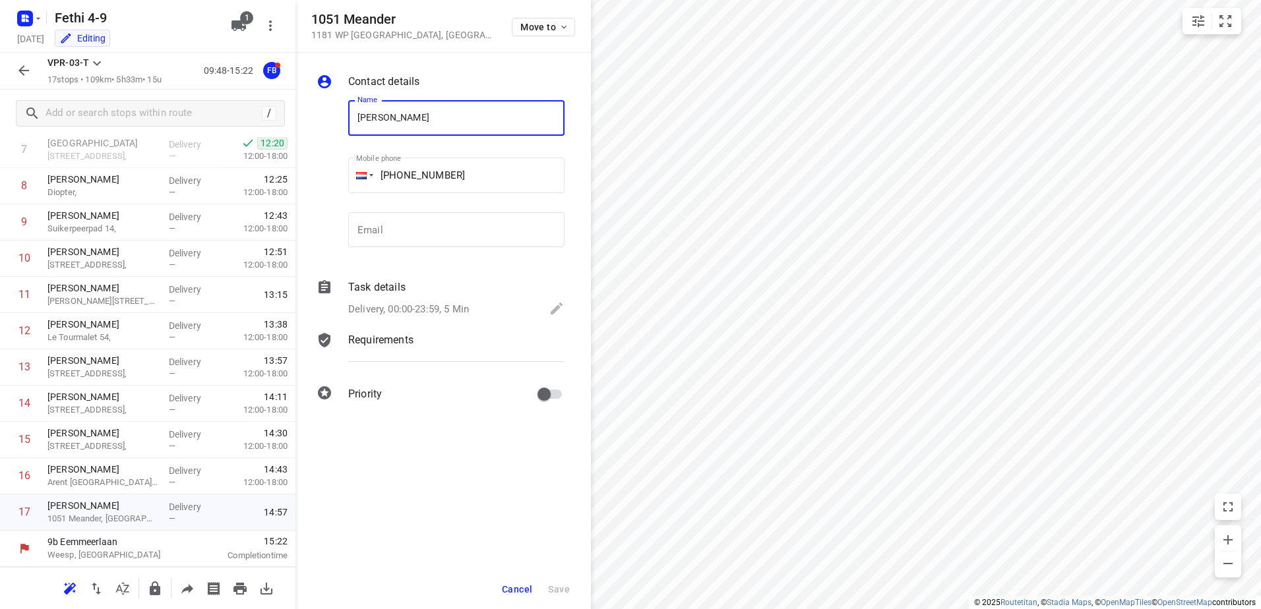
click at [17, 67] on icon "button" at bounding box center [24, 71] width 16 height 16
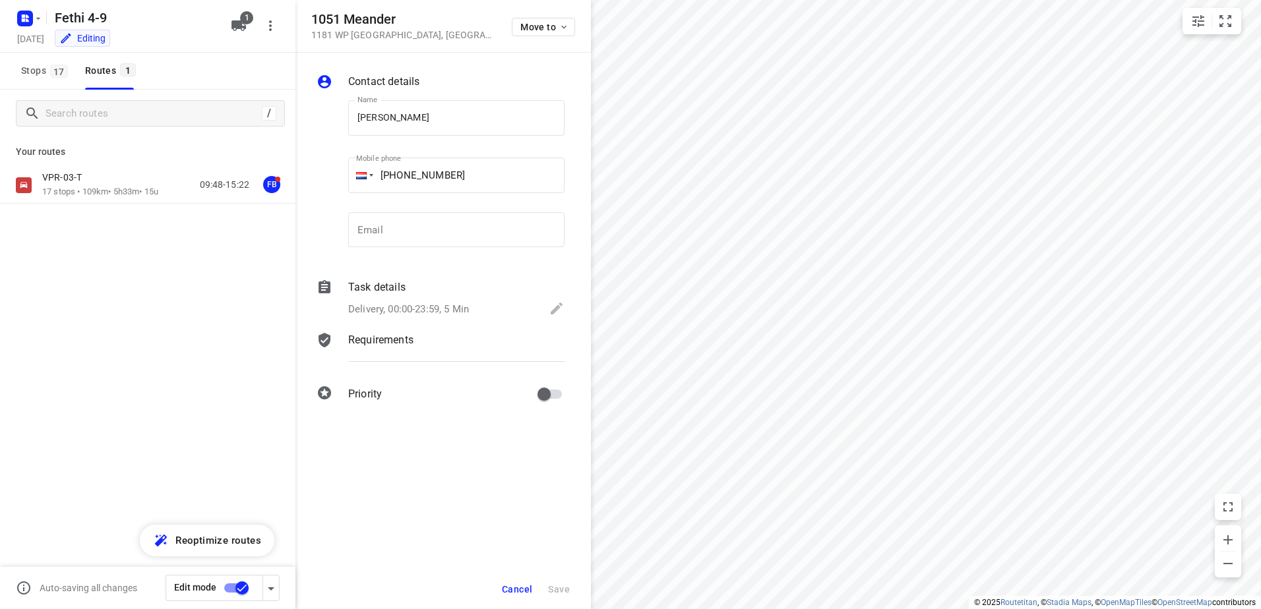
click at [233, 586] on input "checkbox" at bounding box center [241, 588] width 75 height 25
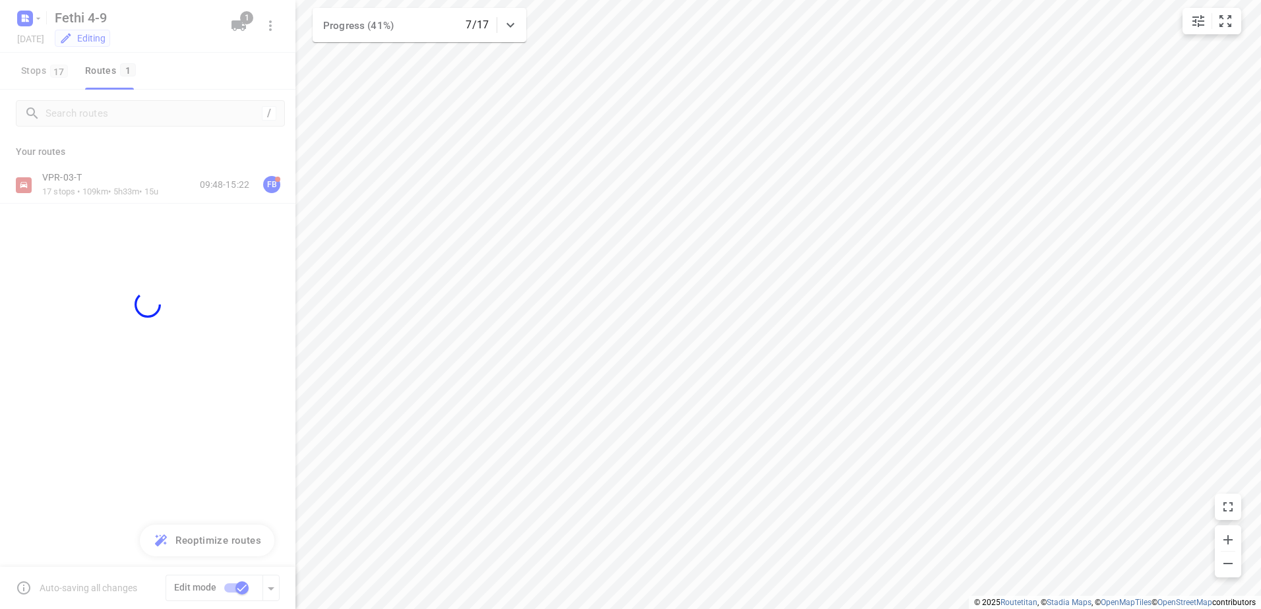
checkbox input "false"
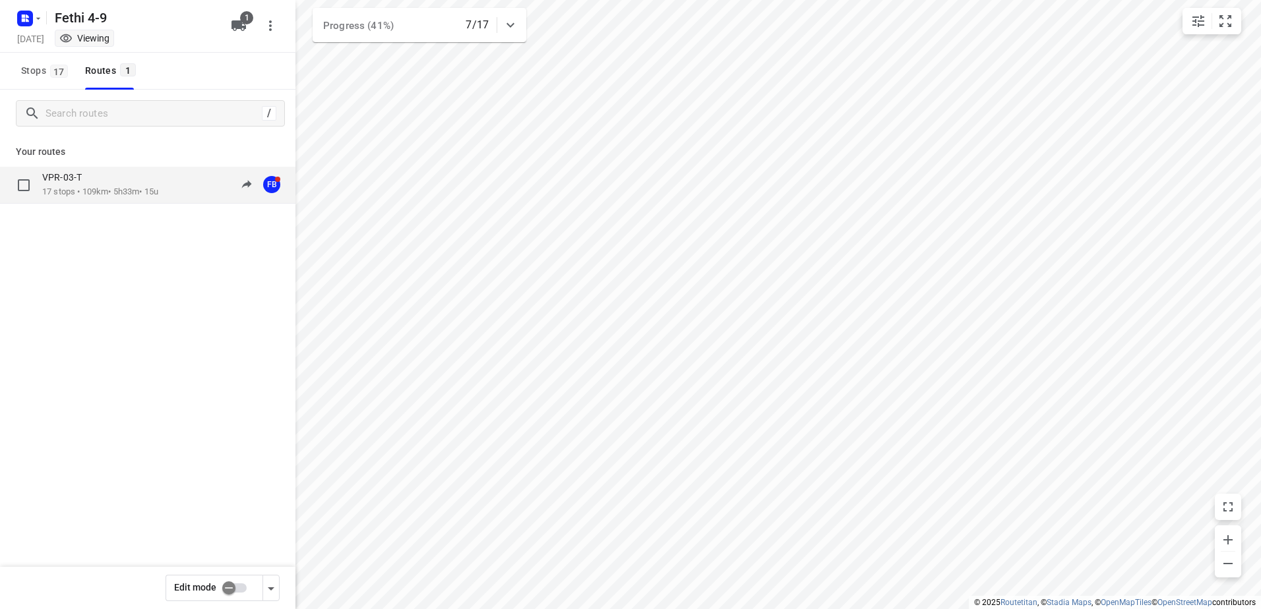
click at [107, 188] on p "17 stops • 109km • 5h33m • 15u" at bounding box center [100, 192] width 116 height 13
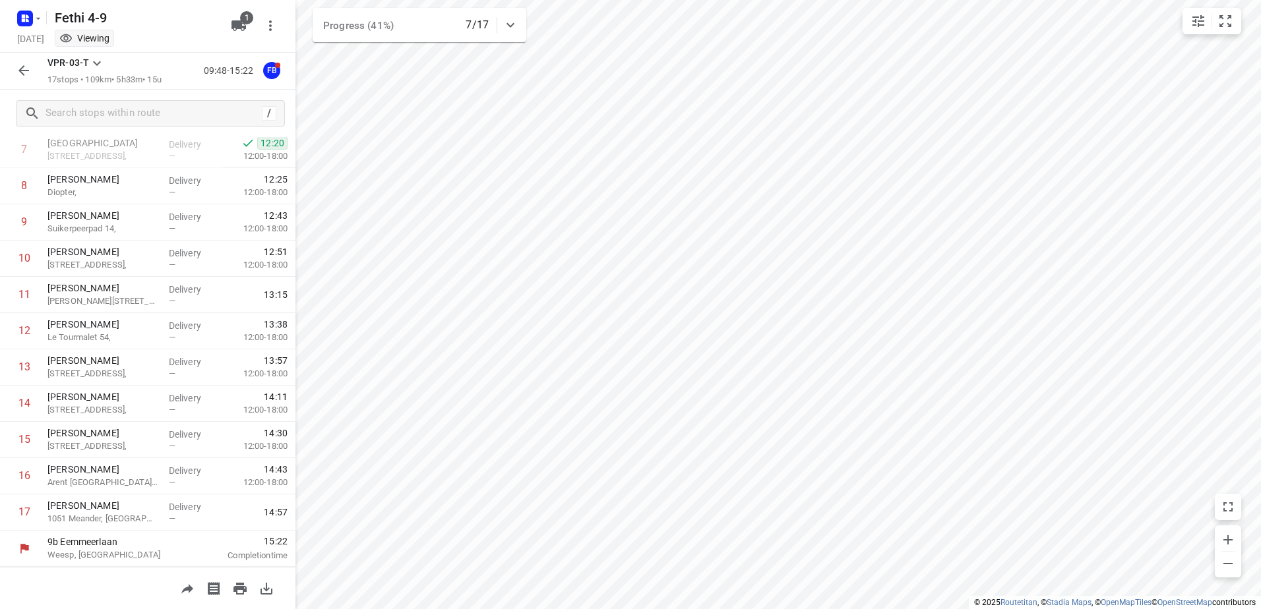
click at [19, 71] on icon "button" at bounding box center [23, 70] width 11 height 11
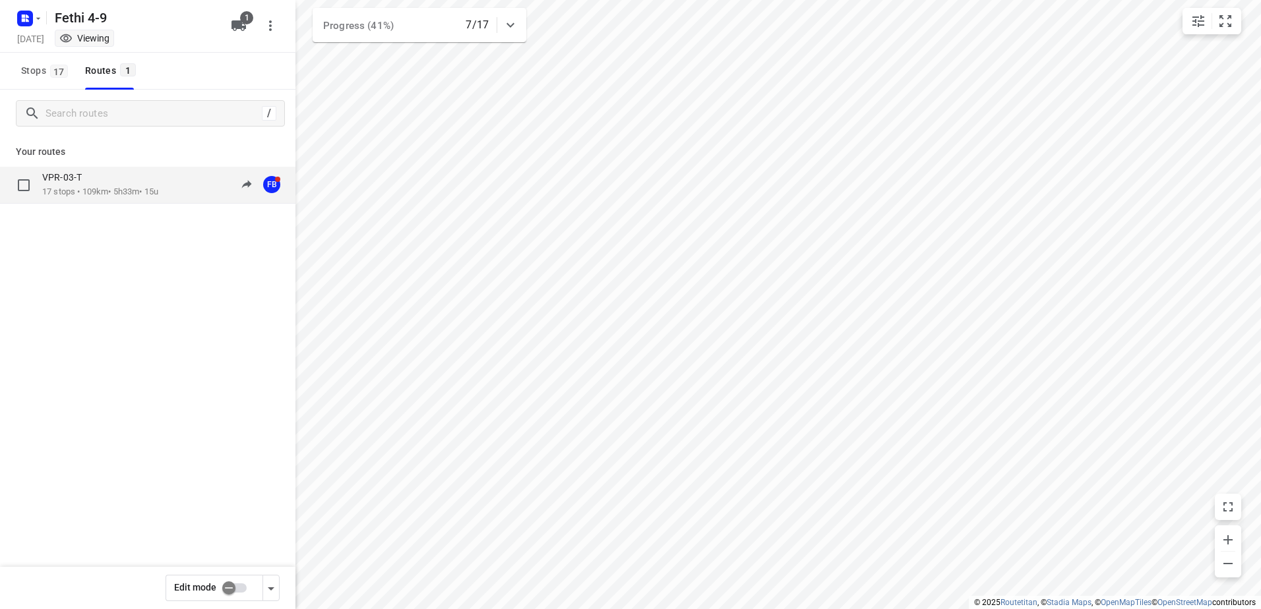
click at [90, 195] on p "17 stops • 109km • 5h33m • 15u" at bounding box center [100, 192] width 116 height 13
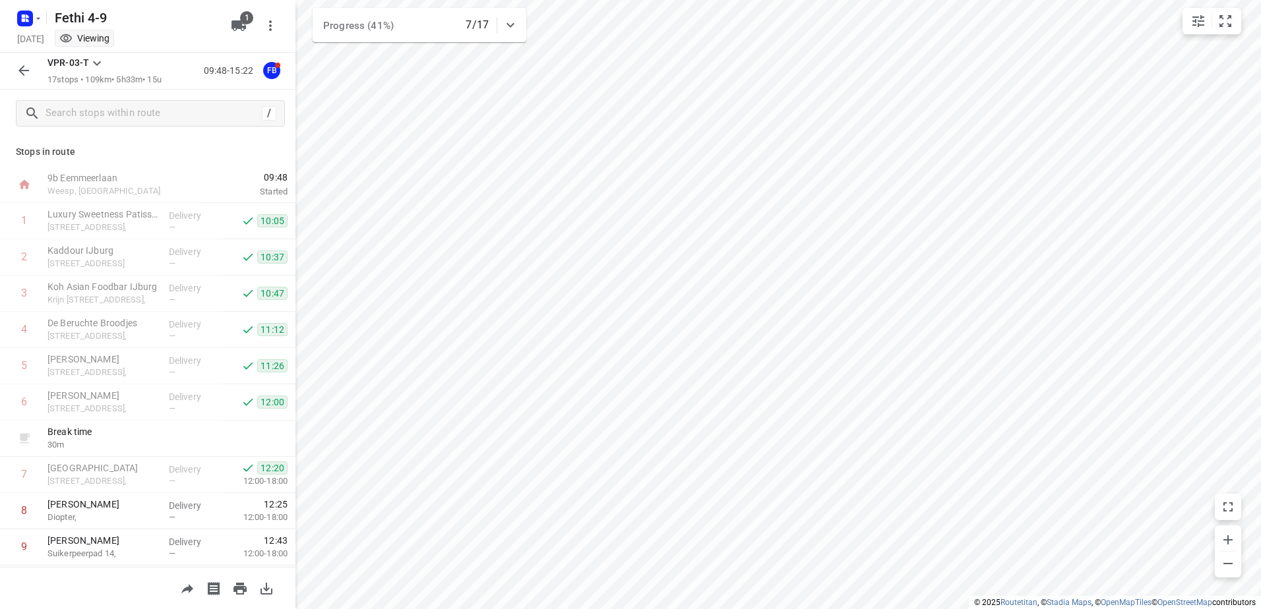
click at [18, 72] on icon "button" at bounding box center [24, 71] width 16 height 16
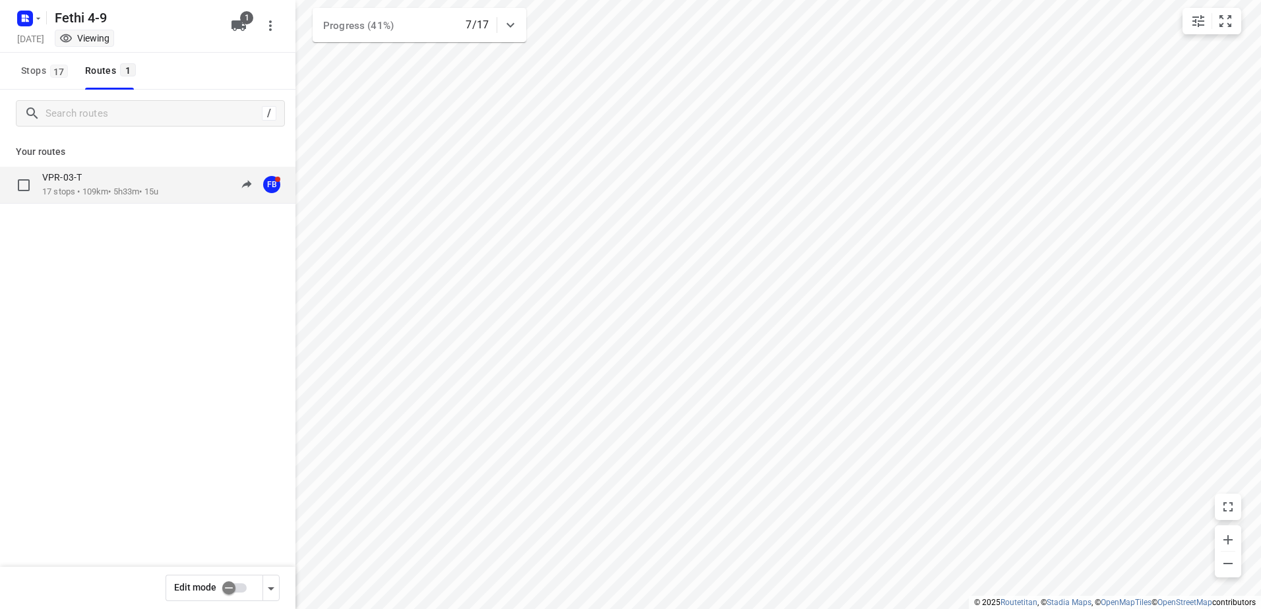
click at [96, 183] on div "VPR-03-T" at bounding box center [100, 178] width 116 height 15
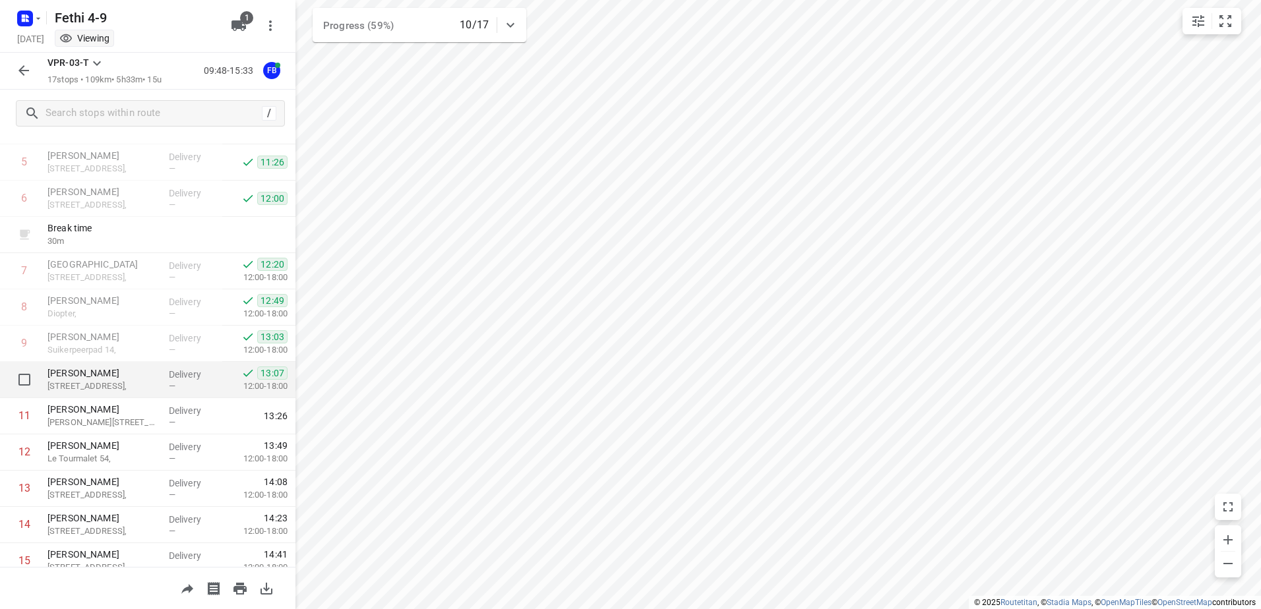
scroll to position [193, 0]
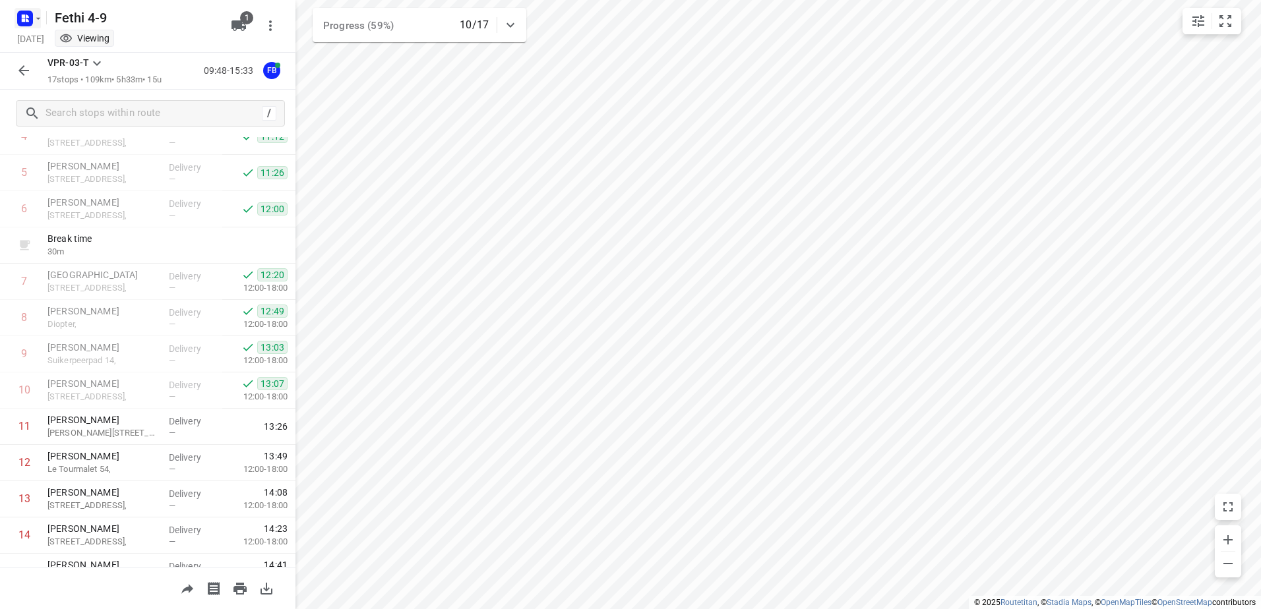
click at [35, 24] on icon "button" at bounding box center [25, 18] width 21 height 21
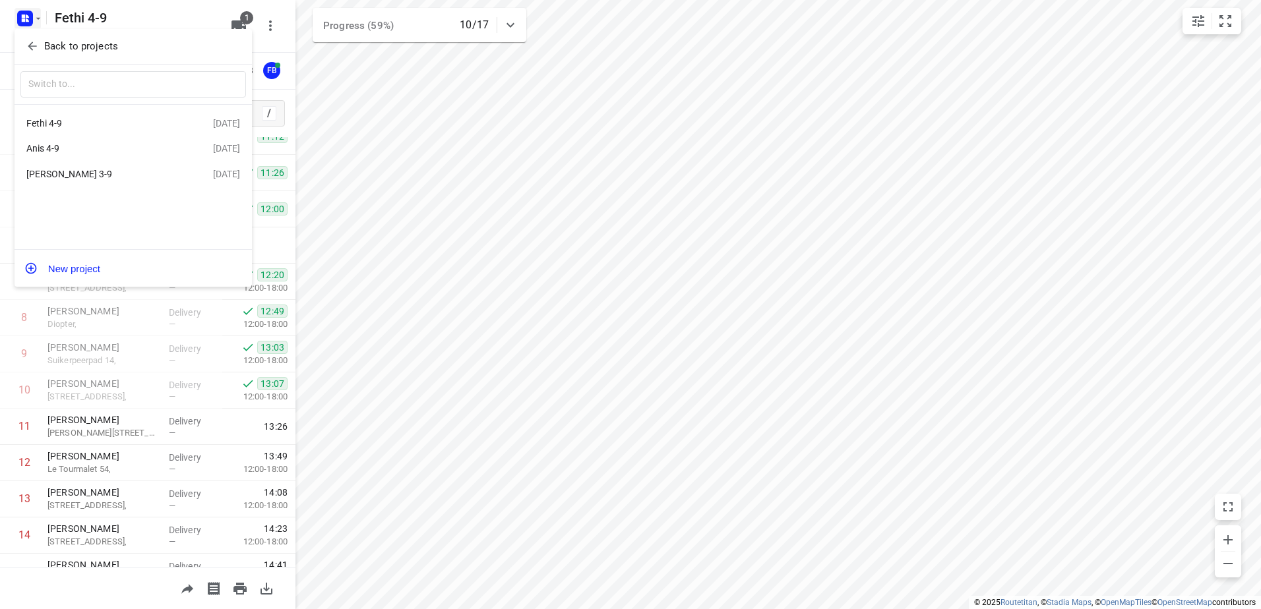
click at [59, 142] on div "Anis 4-9" at bounding box center [119, 148] width 187 height 16
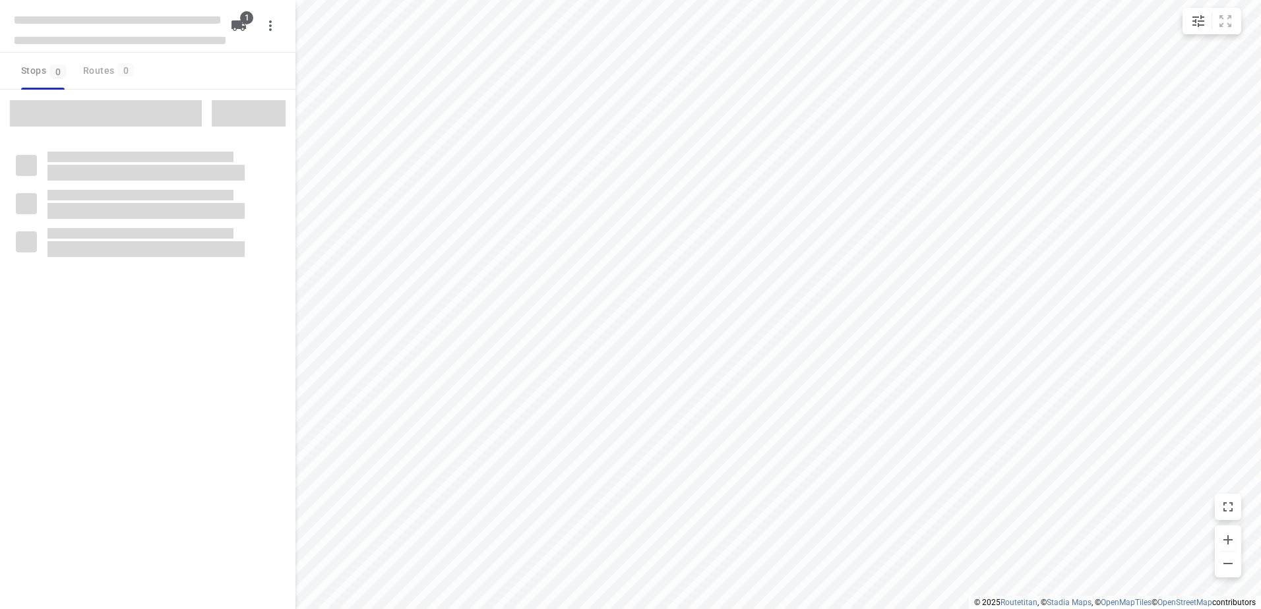
type input "distance"
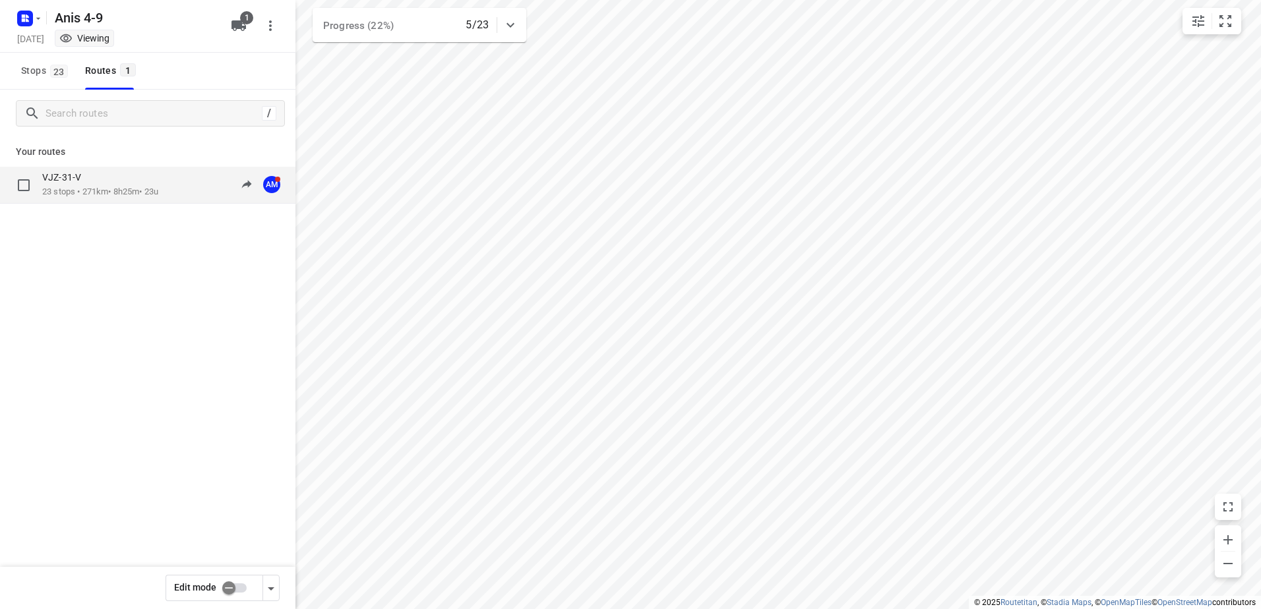
click at [64, 181] on p "VJZ-31-V" at bounding box center [65, 177] width 47 height 12
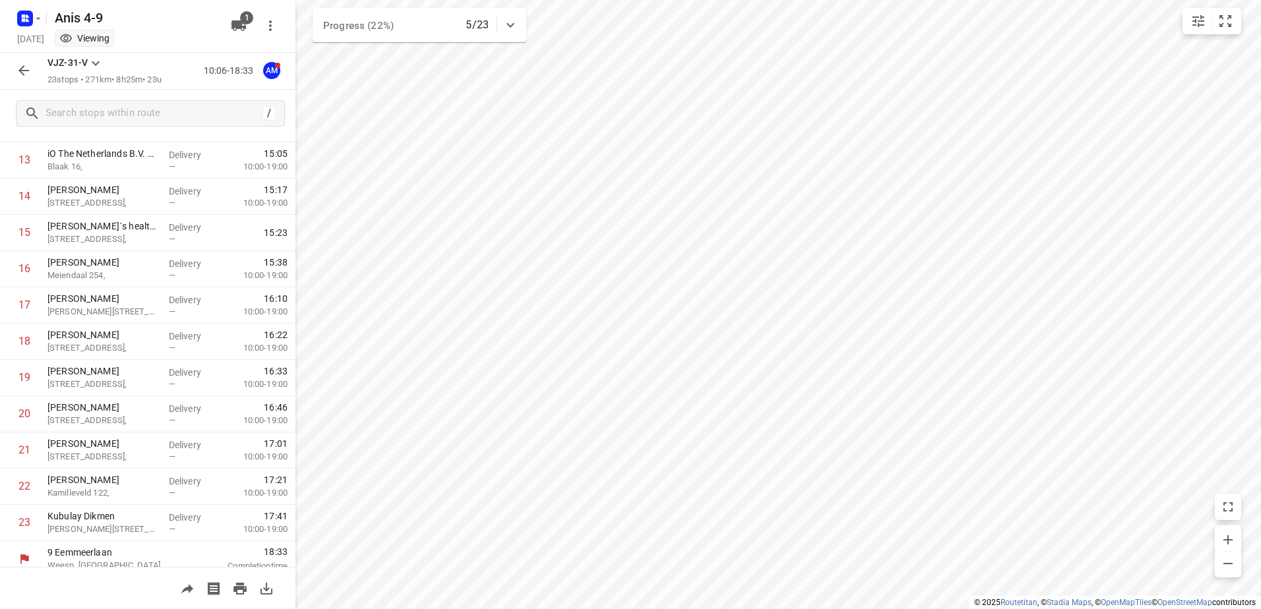
scroll to position [543, 0]
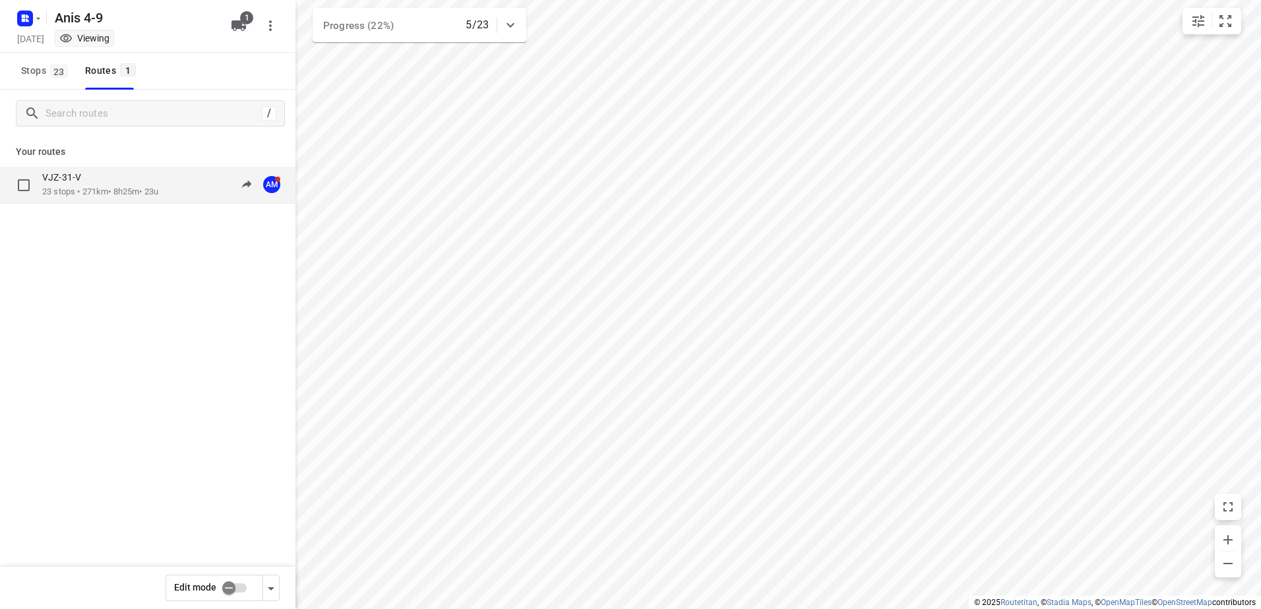
click at [109, 184] on div "VJZ-31-V" at bounding box center [100, 178] width 116 height 15
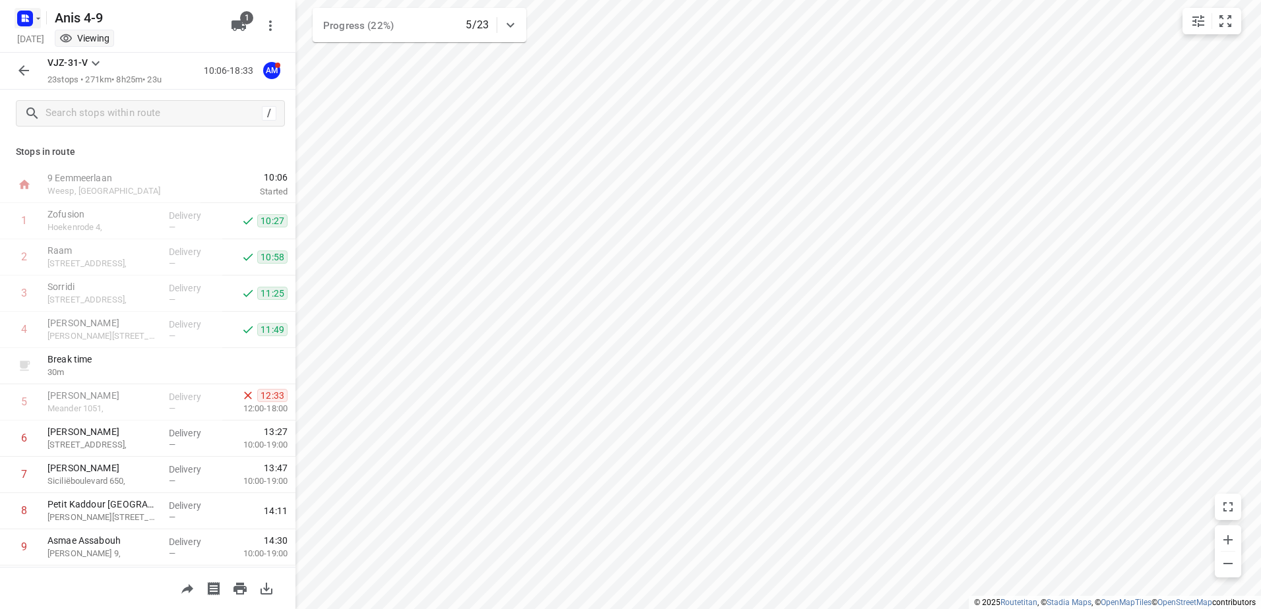
click at [37, 18] on icon "button" at bounding box center [38, 18] width 5 height 2
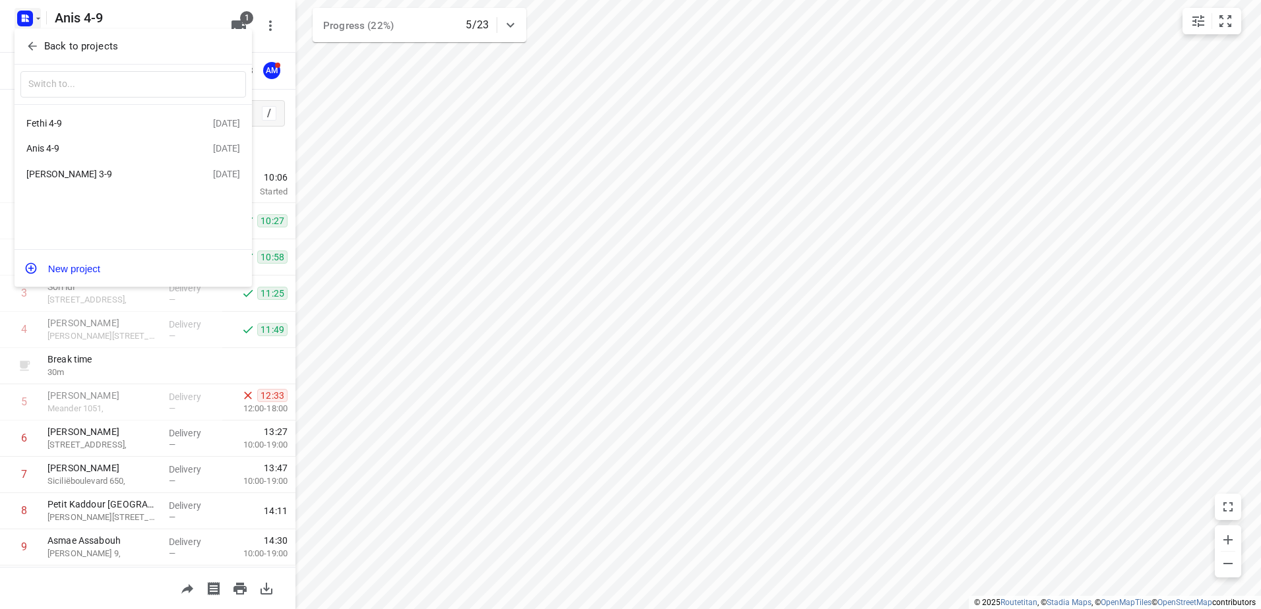
click at [61, 124] on div "Fethi 4-9" at bounding box center [102, 123] width 152 height 11
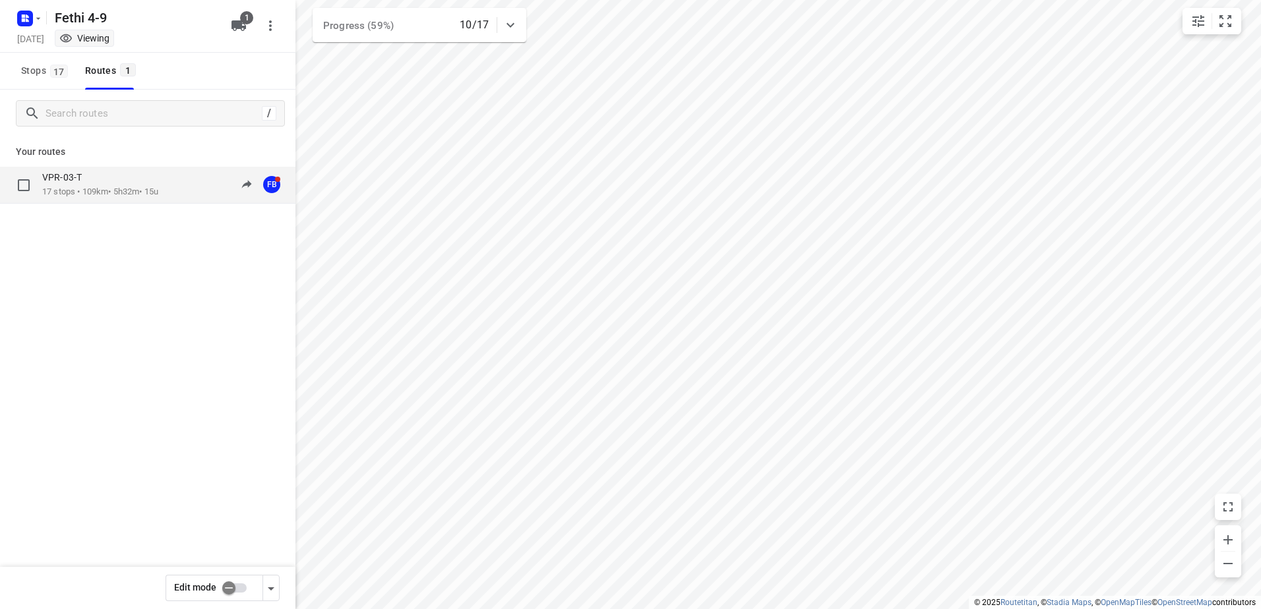
click at [70, 185] on div "VPR-03-T" at bounding box center [100, 178] width 116 height 15
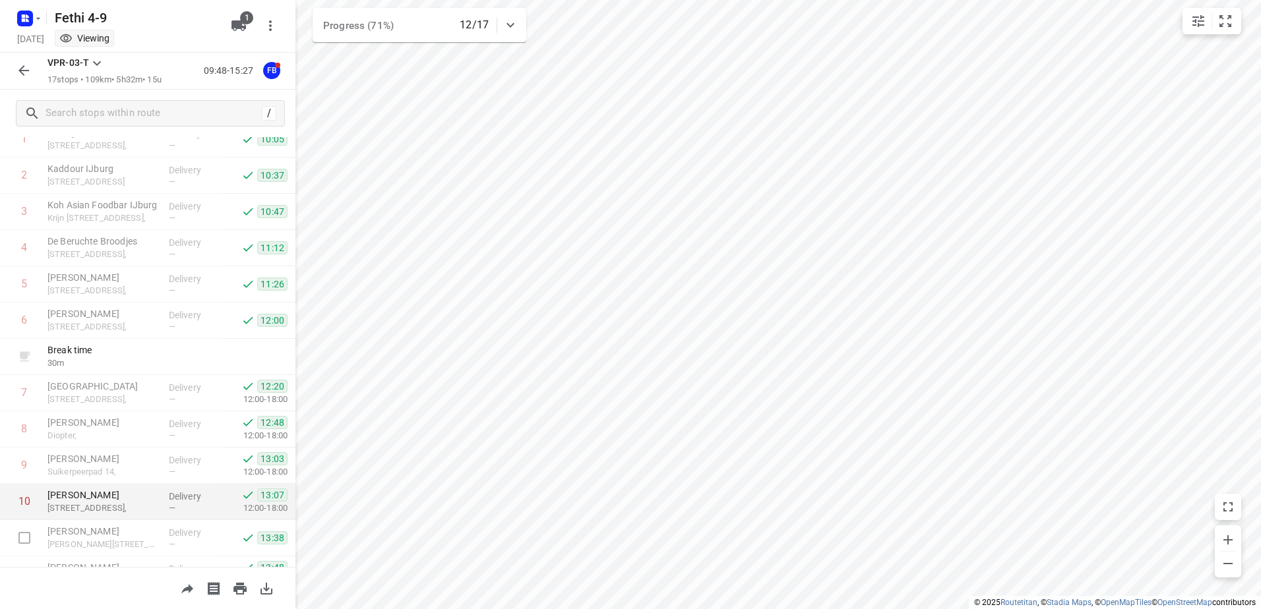
scroll to position [61, 0]
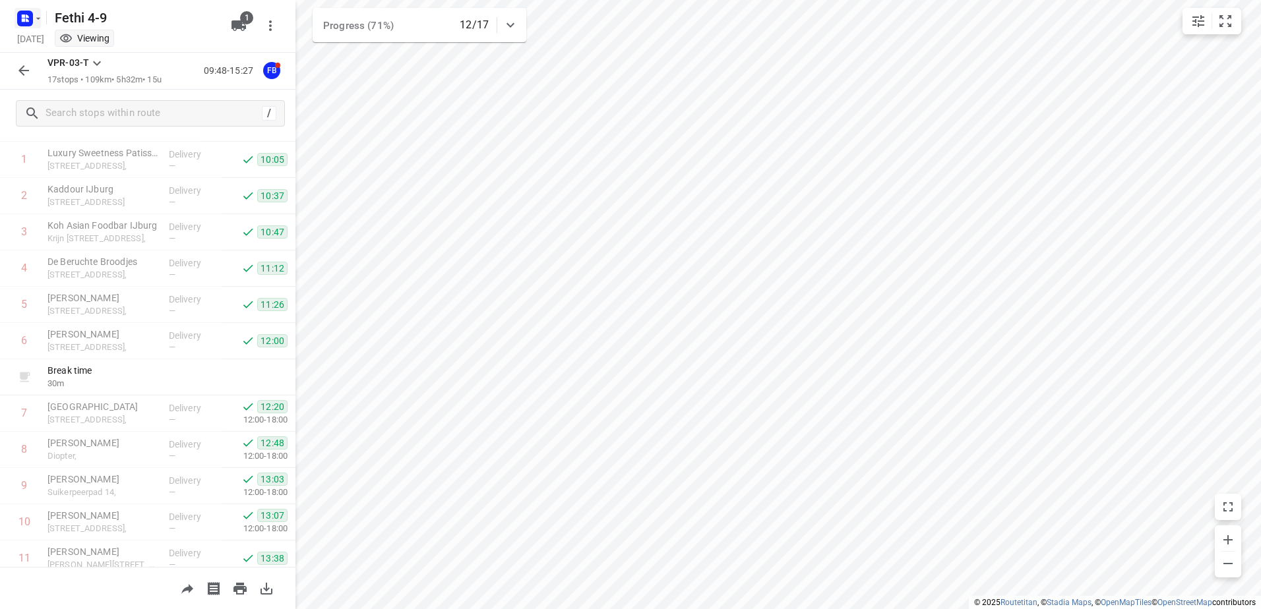
click at [41, 20] on icon "button" at bounding box center [38, 18] width 11 height 11
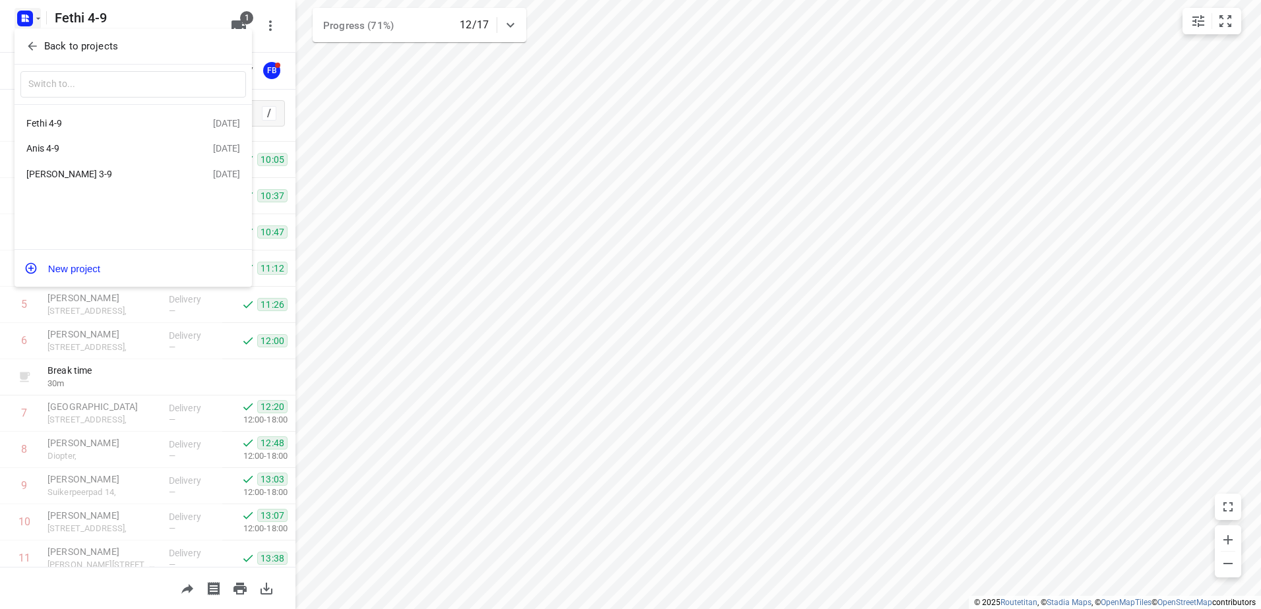
click at [55, 147] on div "Anis 4-9" at bounding box center [102, 148] width 152 height 11
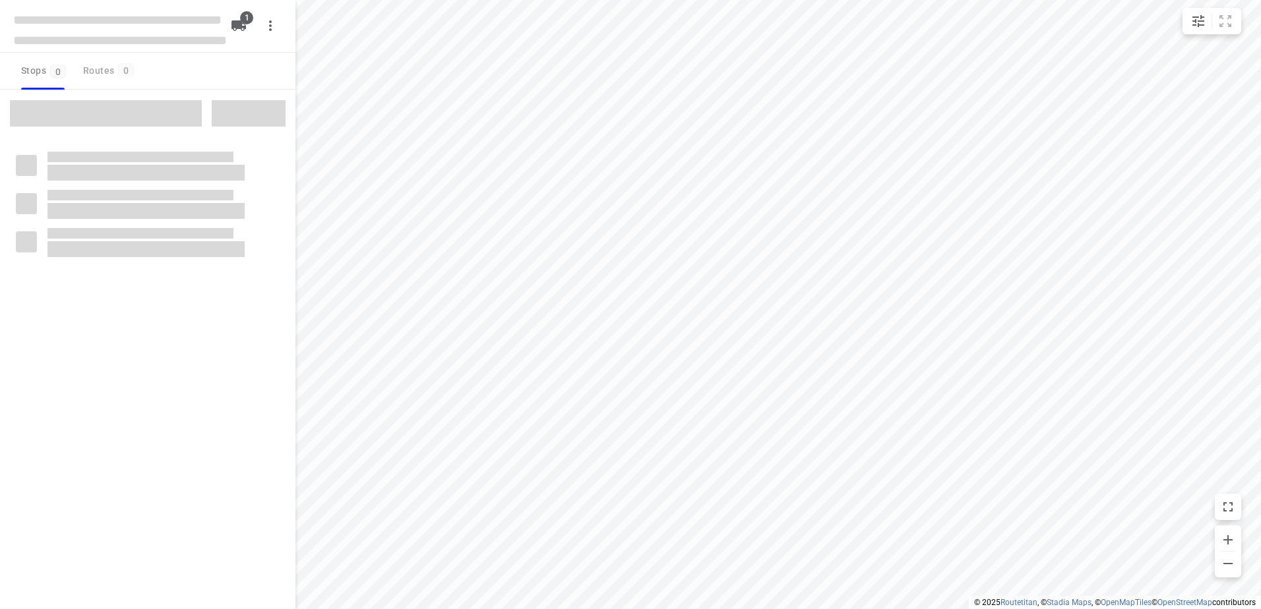
type input "distance"
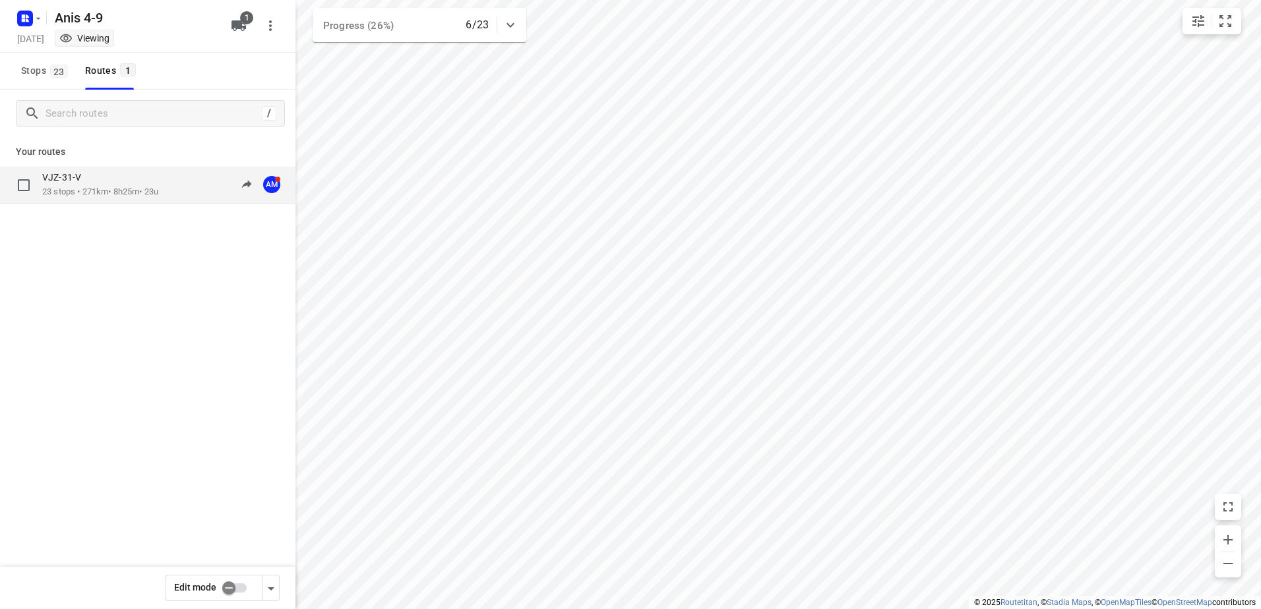
click at [70, 185] on div "VJZ-31-V" at bounding box center [100, 178] width 116 height 15
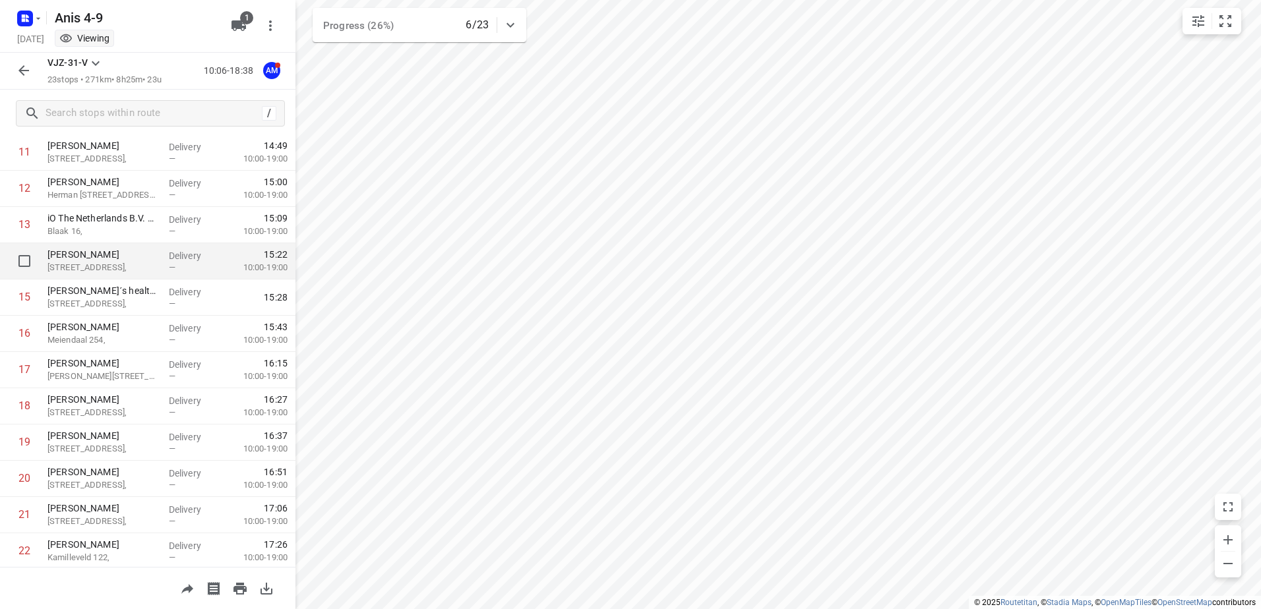
scroll to position [543, 0]
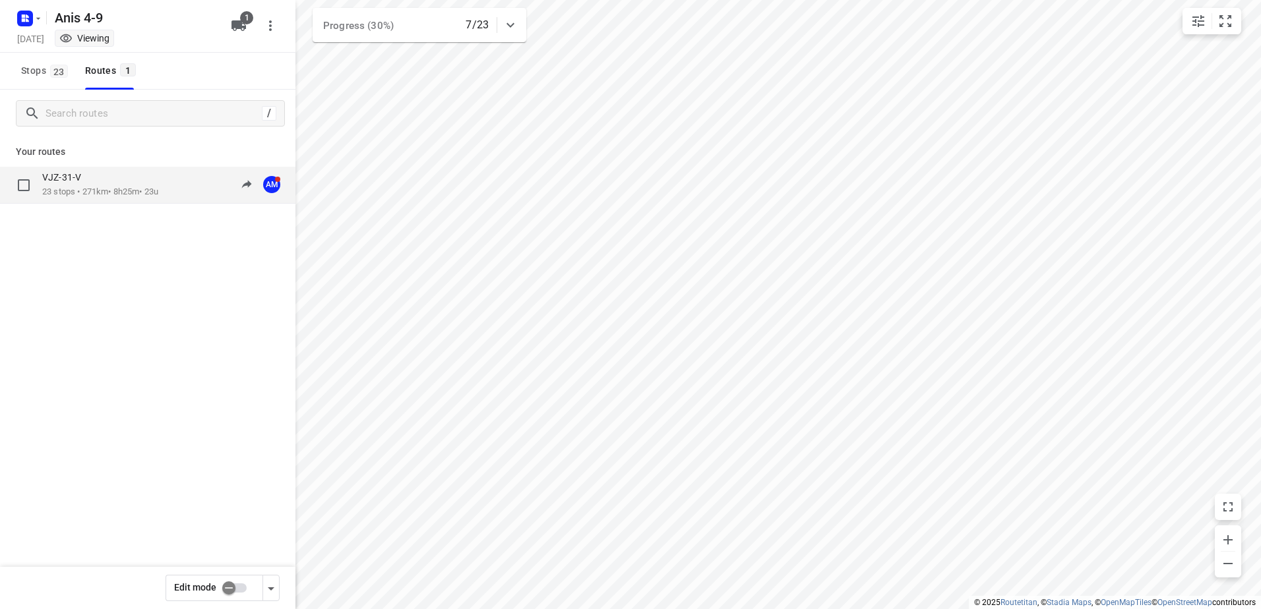
click at [88, 187] on p "23 stops • 271km • 8h25m • 23u" at bounding box center [100, 192] width 116 height 13
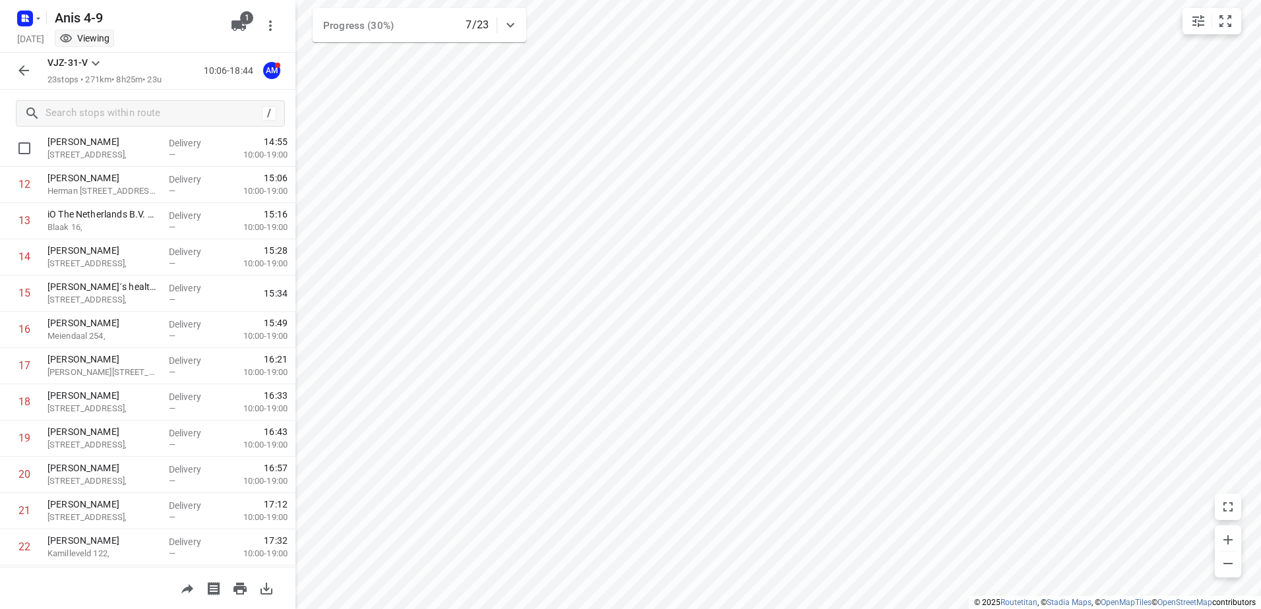
scroll to position [411, 0]
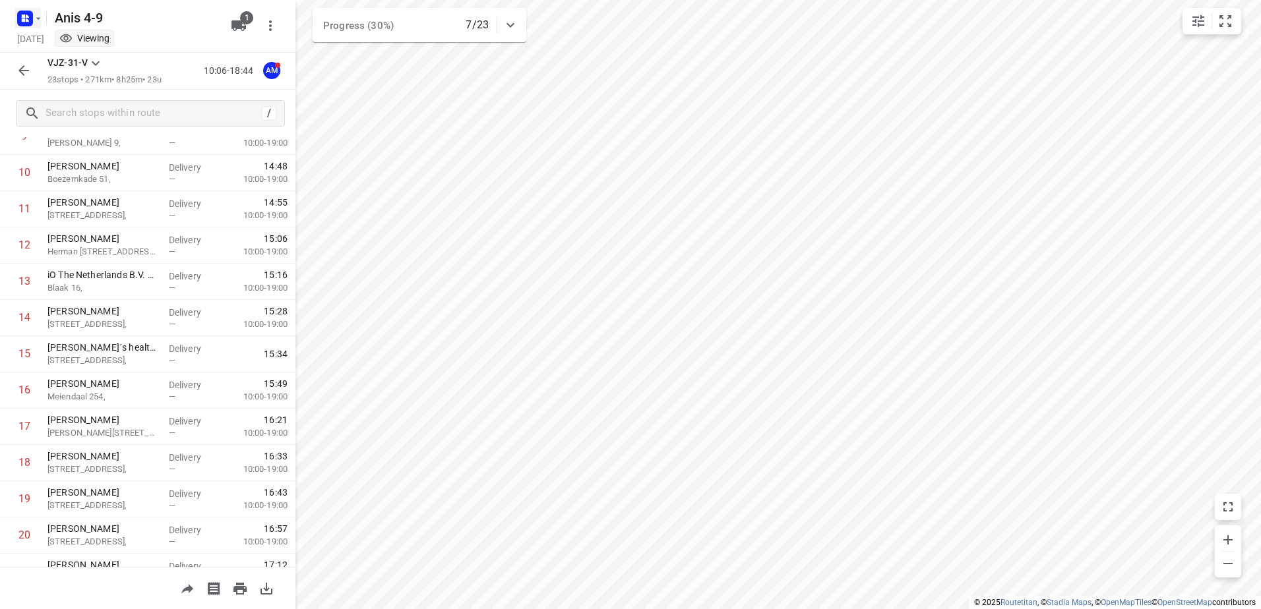
click at [40, 18] on icon "button" at bounding box center [38, 18] width 11 height 11
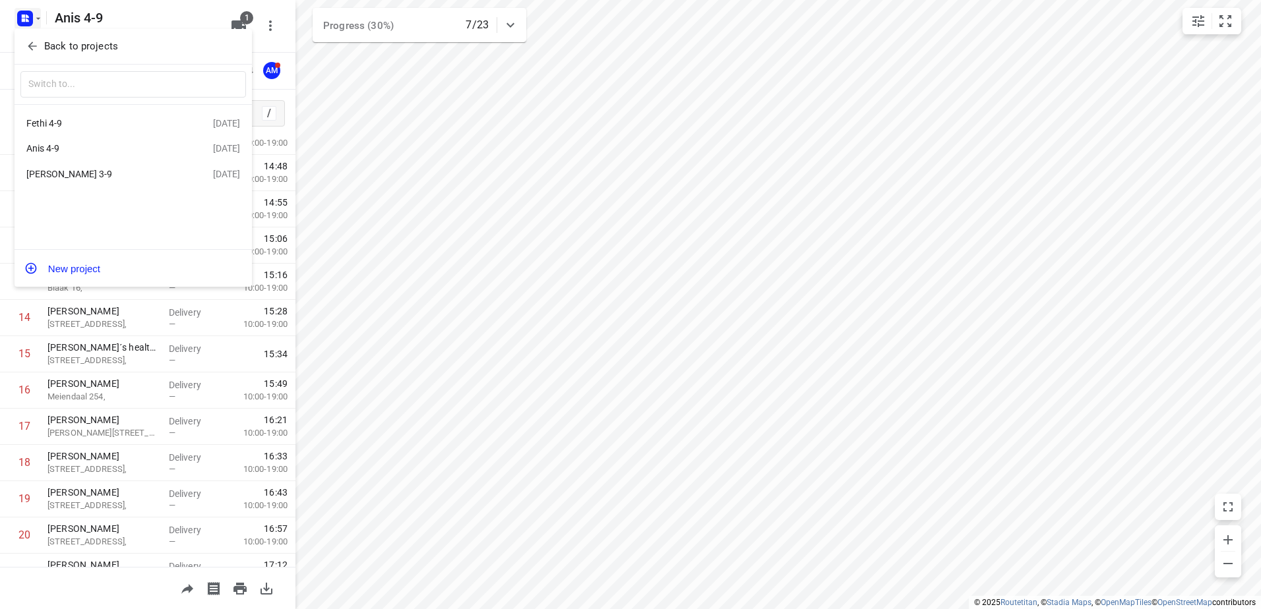
click at [60, 125] on div "Fethi 4-9" at bounding box center [102, 123] width 152 height 11
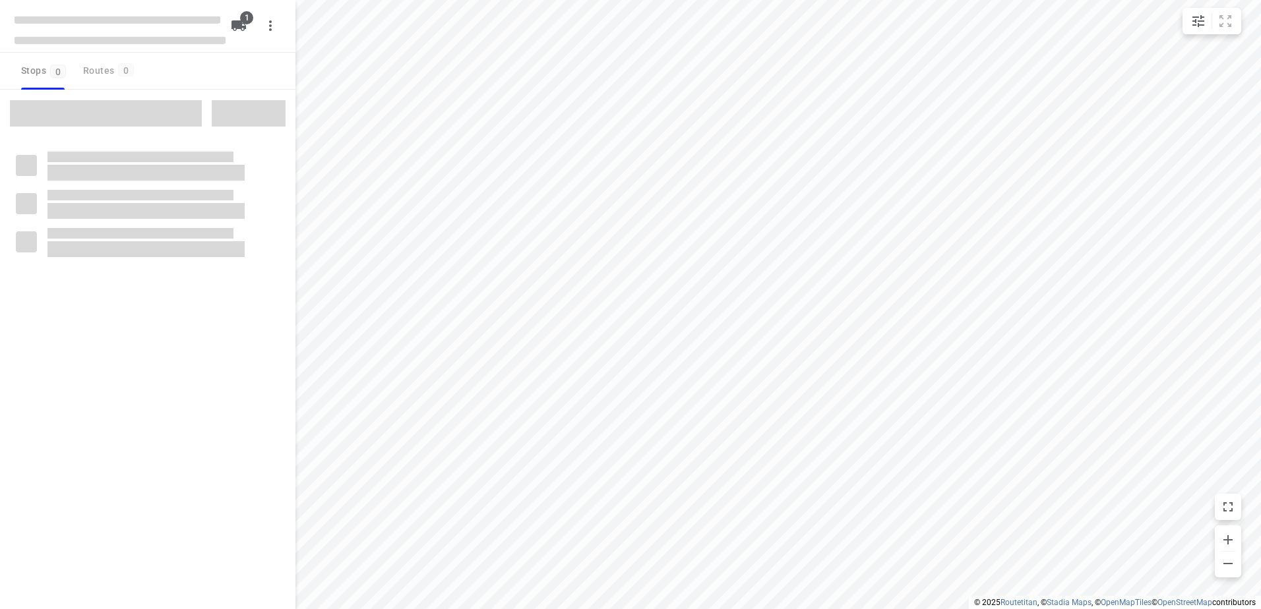
type input "distance"
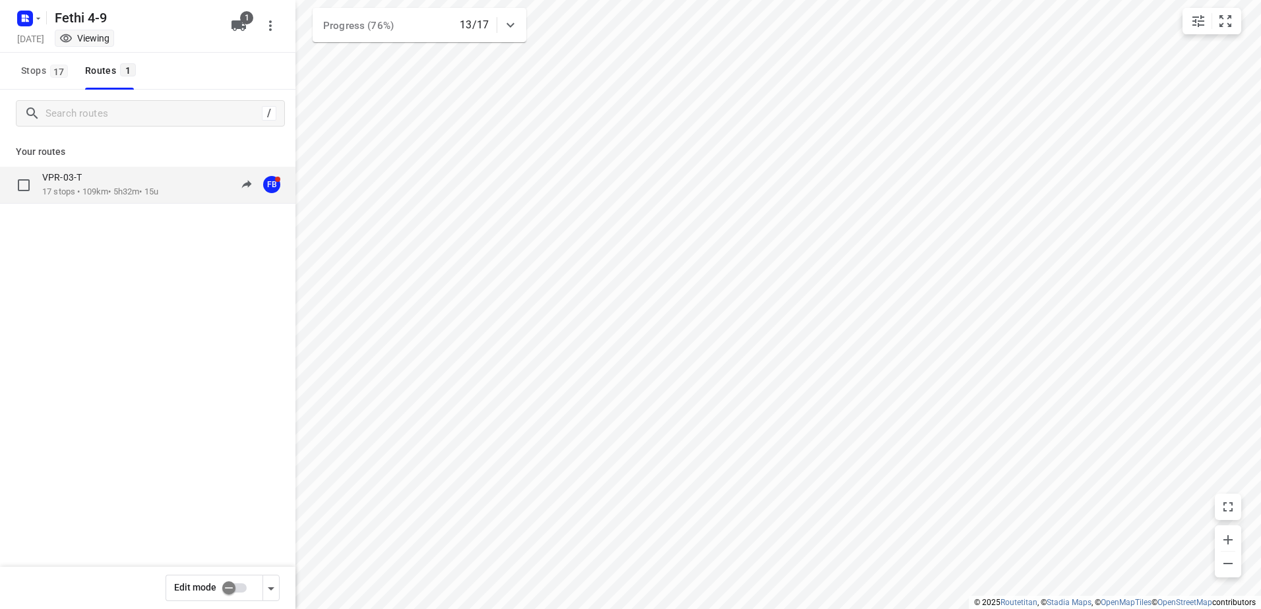
click at [83, 183] on p "VPR-03-T" at bounding box center [65, 177] width 47 height 12
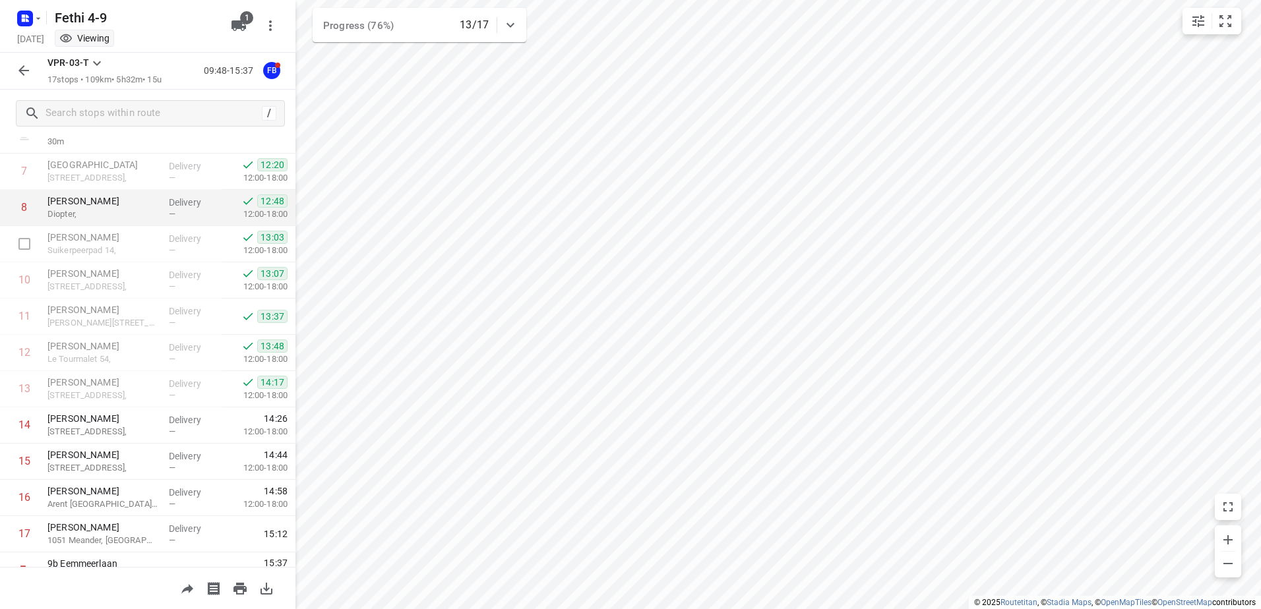
scroll to position [325, 0]
